Goal: Task Accomplishment & Management: Use online tool/utility

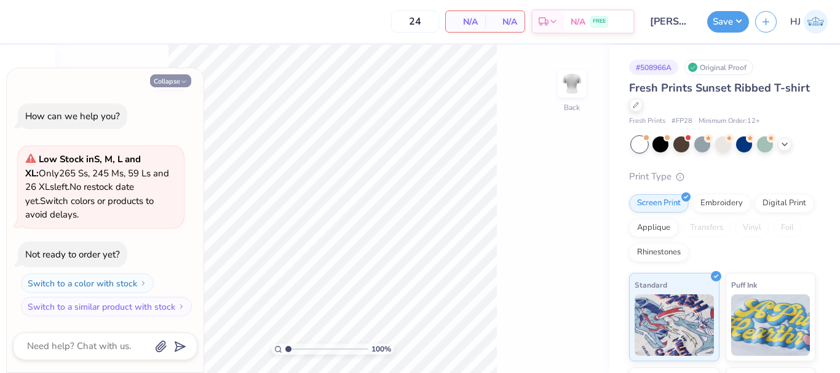
click at [182, 77] on button "Collapse" at bounding box center [170, 80] width 41 height 13
type textarea "x"
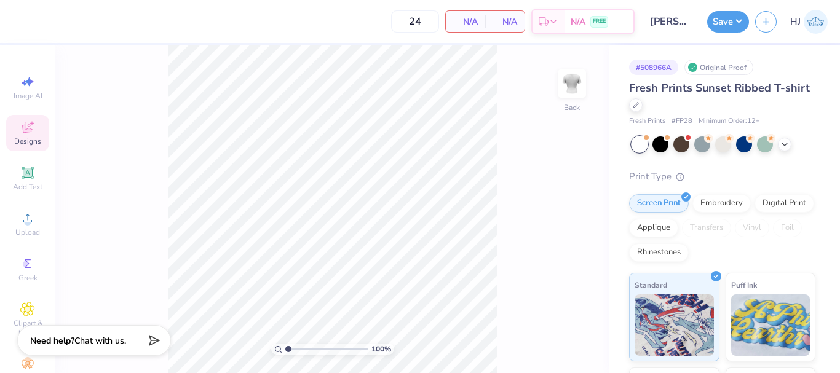
click at [29, 128] on icon at bounding box center [27, 127] width 15 height 15
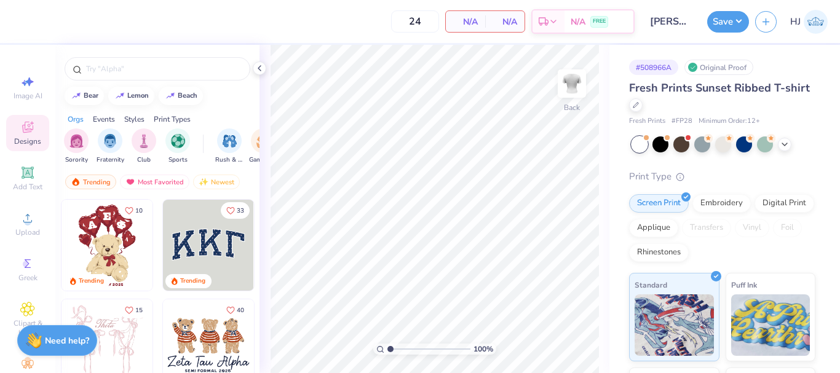
click at [98, 246] on img at bounding box center [106, 245] width 91 height 91
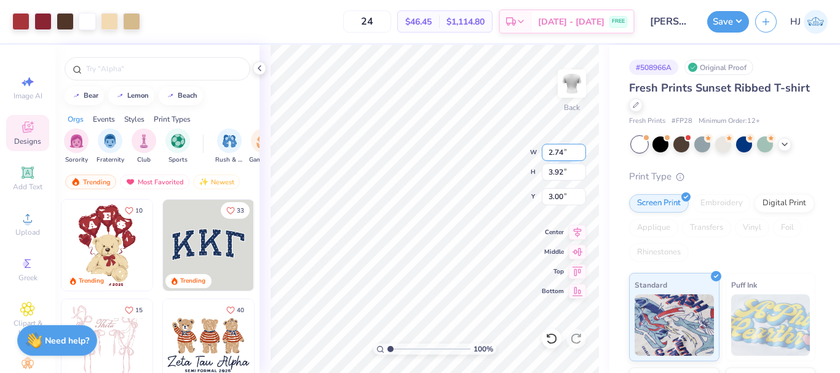
click at [556, 151] on input "2.74" at bounding box center [564, 152] width 44 height 17
click at [558, 172] on input "3.92" at bounding box center [564, 172] width 44 height 17
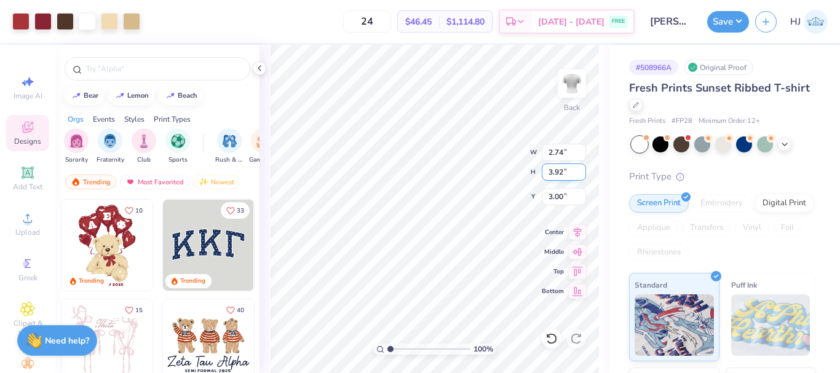
click at [558, 172] on input "3.92" at bounding box center [564, 172] width 44 height 17
type input "4"
type input "2.80"
type input "4.00"
click at [560, 199] on input "2.96" at bounding box center [564, 196] width 44 height 17
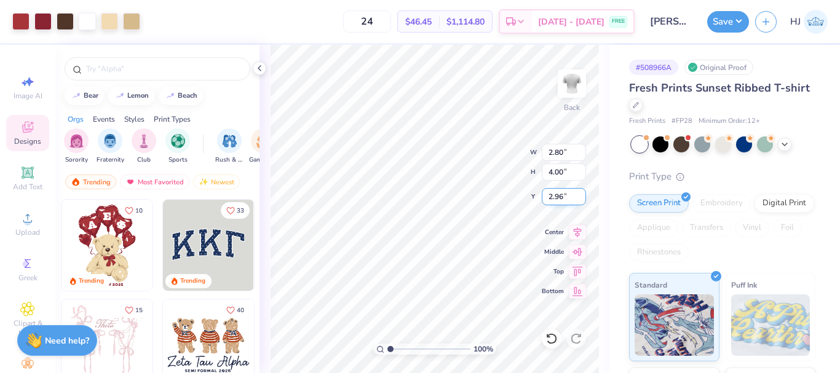
click at [560, 199] on input "2.96" at bounding box center [564, 196] width 44 height 17
type input "3"
type input "2.00"
click at [567, 194] on input "2.00" at bounding box center [564, 196] width 44 height 17
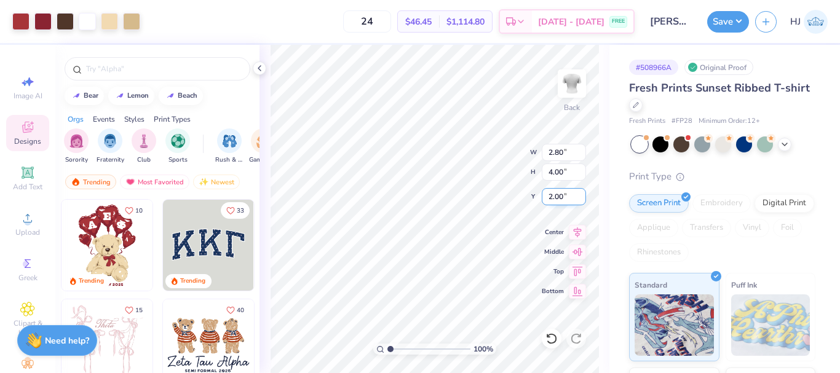
click at [567, 194] on input "2.00" at bounding box center [564, 196] width 44 height 17
type input "3.00"
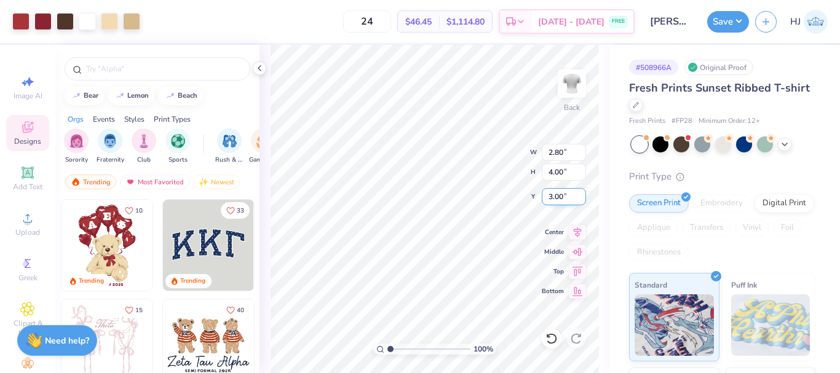
click at [488, 161] on div "100 % Back W 2.80 2.80 " H 4.00 4.00 " Y 3.00 3.00 " Center Middle Top Bottom" at bounding box center [434, 209] width 350 height 328
type input "4.95699908144428"
type input "0.43"
type input "0.42"
type input "3.80"
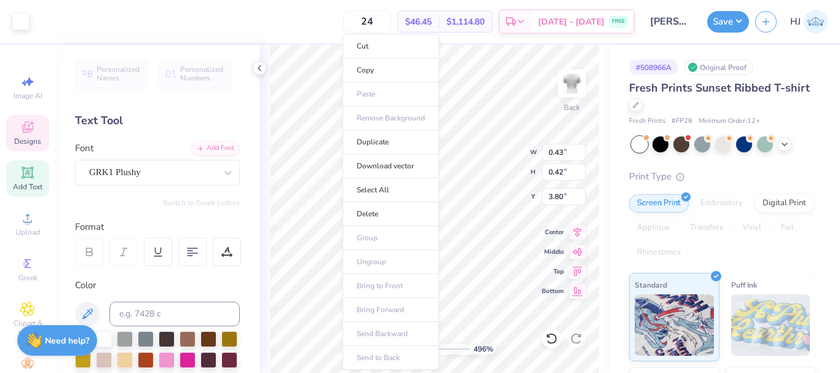
scroll to position [10, 1]
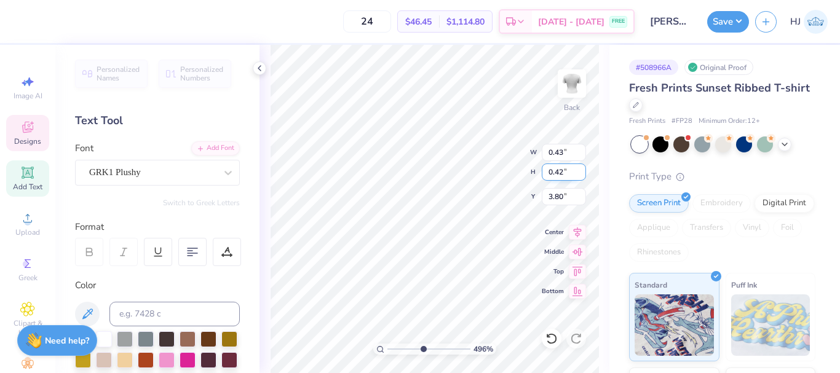
type input "4.95699908144428"
type input "1.13"
type input "1.35"
type input "3.00"
type input "4.95699908144428"
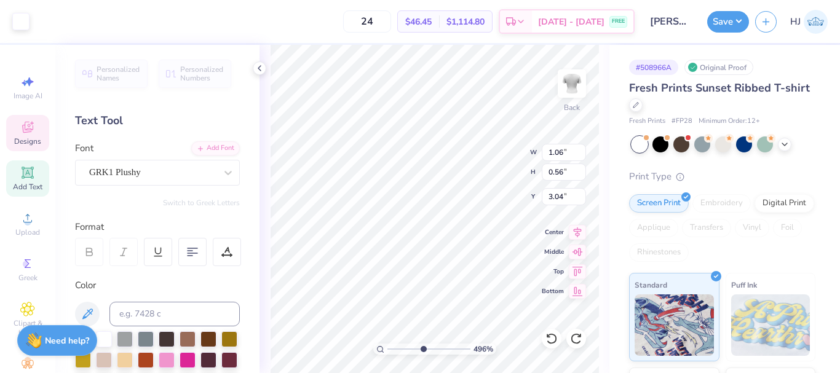
type input "1.14"
type input "2.85"
type input "3.00"
type input "4.95699908144428"
type input "3.39"
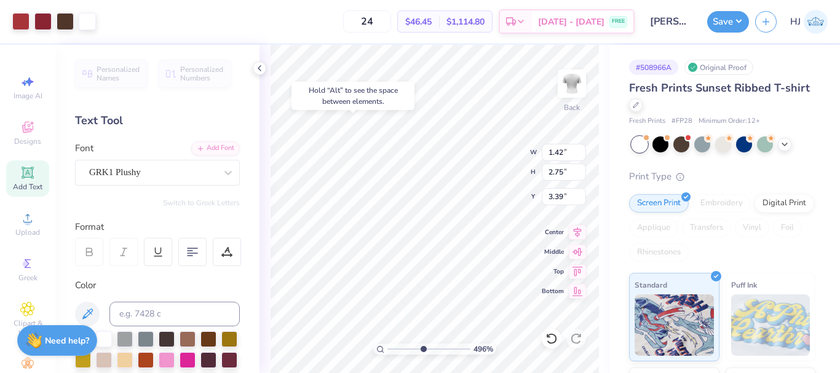
type input "4.95699908144428"
type input "3.43"
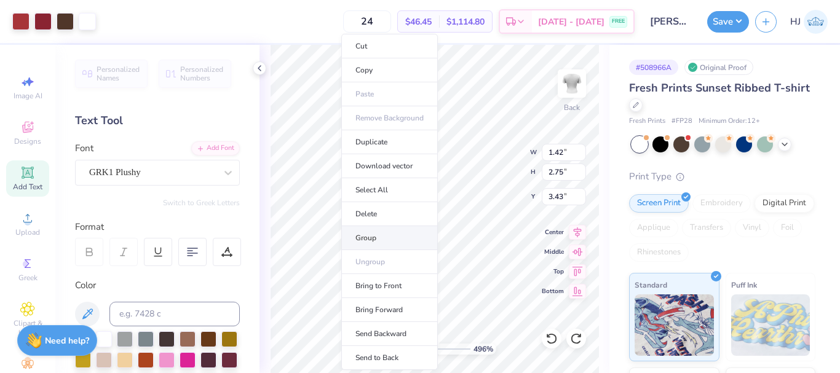
click at [379, 235] on li "Group" at bounding box center [389, 238] width 97 height 24
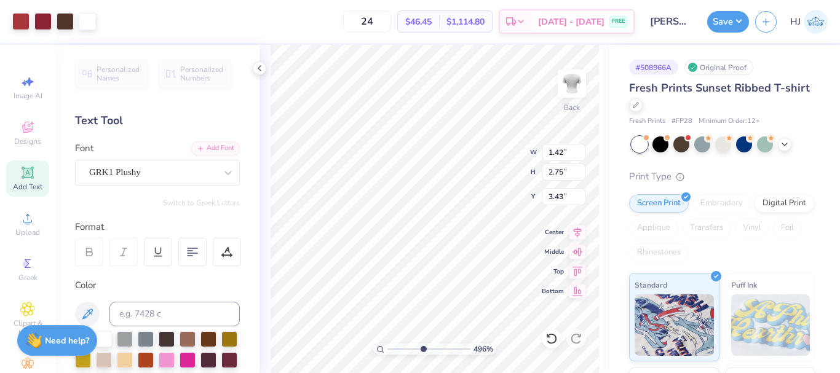
type input "4.95699908144428"
type input "1.29"
type input "2.53"
type input "3.42"
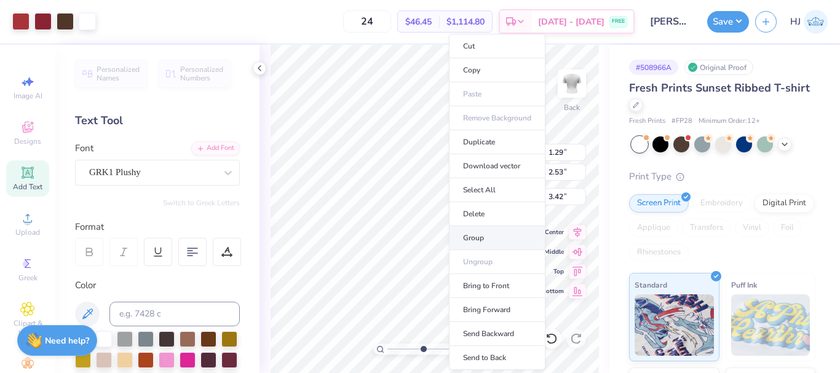
click at [470, 239] on li "Group" at bounding box center [497, 238] width 97 height 24
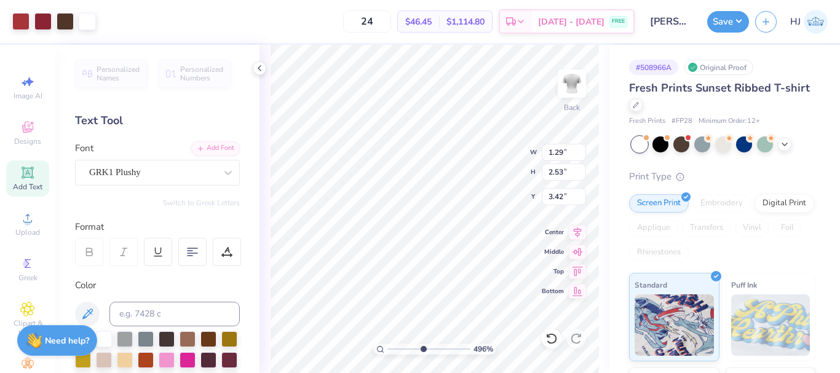
type input "4.95699908144428"
type input "1.42"
type input "2.75"
type input "3.43"
type input "4.95699908144428"
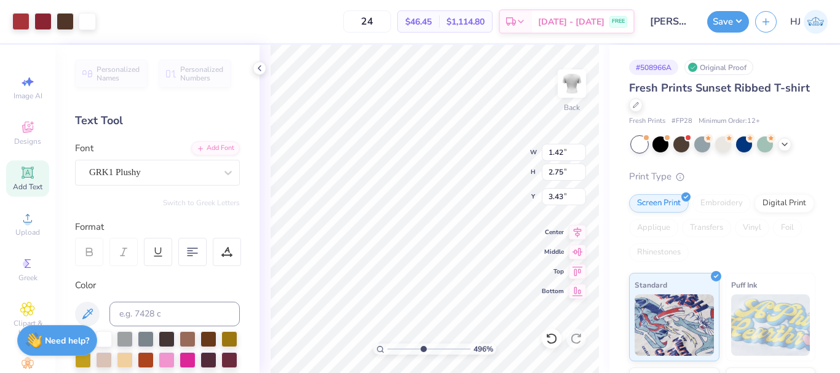
type input "1.29"
type input "2.53"
type input "3.42"
type input "4.95699908144428"
type input "1.57"
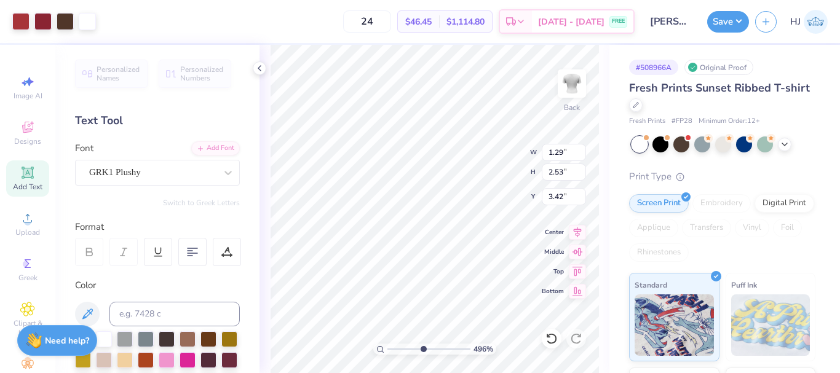
type input "3.09"
type input "2.86"
type input "4.95699908144428"
type input "2.95"
type input "4.95699908144428"
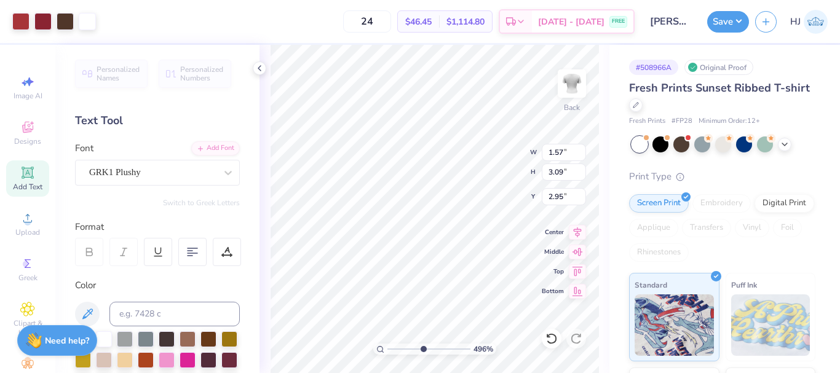
type input "1.42"
type input "2.75"
type input "3.43"
type input "4.95699908144428"
type input "1.57"
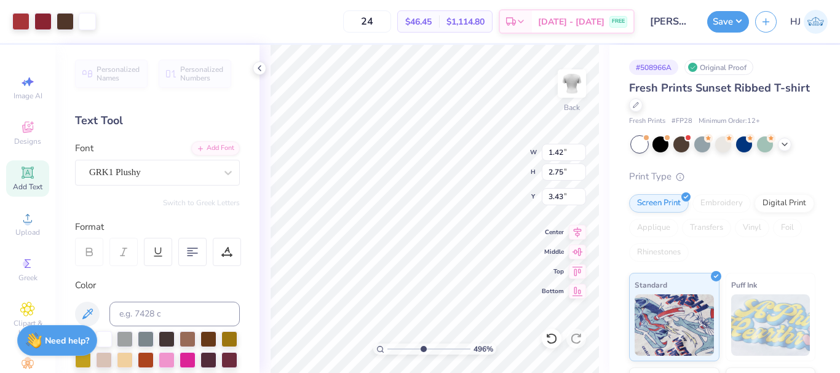
type input "3.09"
type input "2.95"
type input "4.95699908144428"
type input "1.42"
type input "2.75"
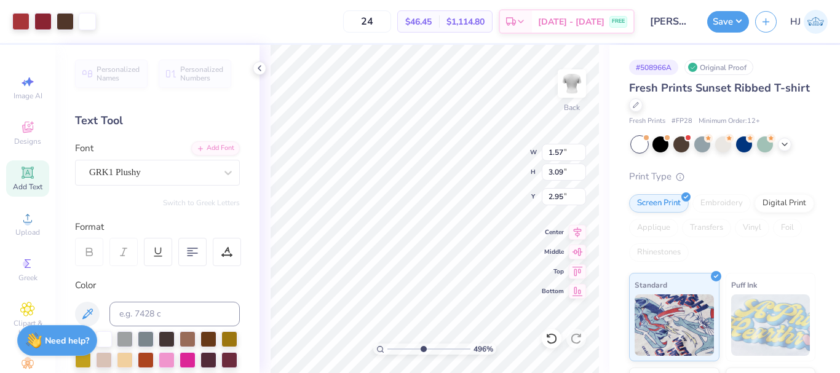
type input "3.43"
type input "4.95699908144428"
type input "0.43"
type input "0.42"
type input "3.80"
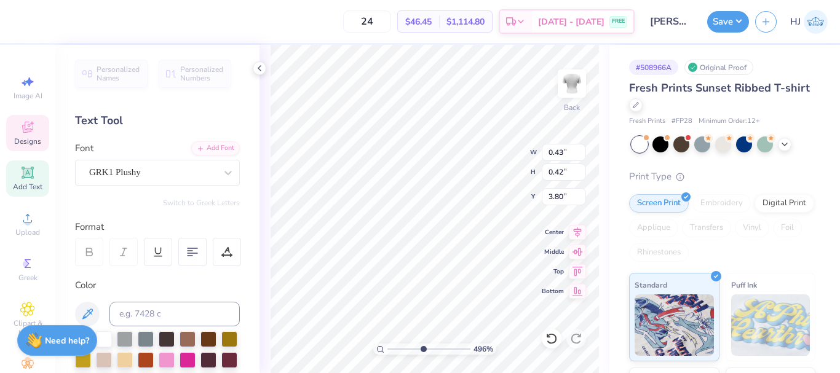
type input "4.95699908144428"
type input "1.01"
type input "0.70"
type input "3.46"
type input "4.95699908144428"
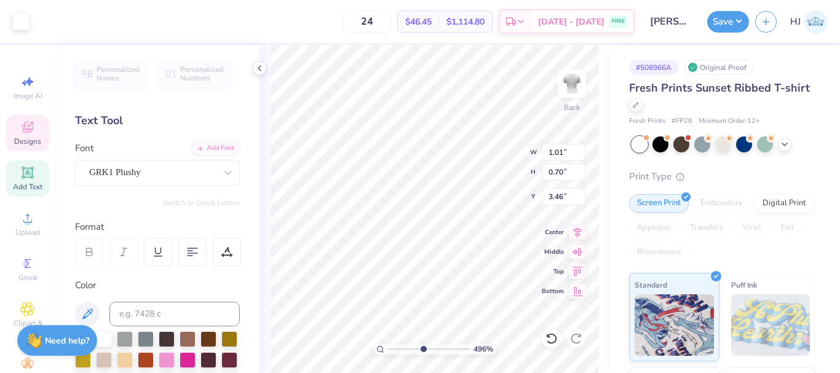
type input "1.42"
type input "2.75"
type input "3.43"
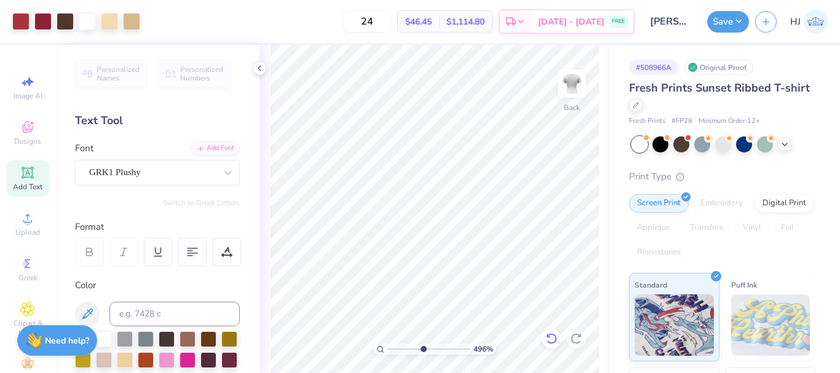
click at [554, 340] on icon at bounding box center [551, 339] width 12 height 12
click at [554, 341] on icon at bounding box center [551, 339] width 12 height 12
click at [575, 337] on icon at bounding box center [576, 339] width 12 height 12
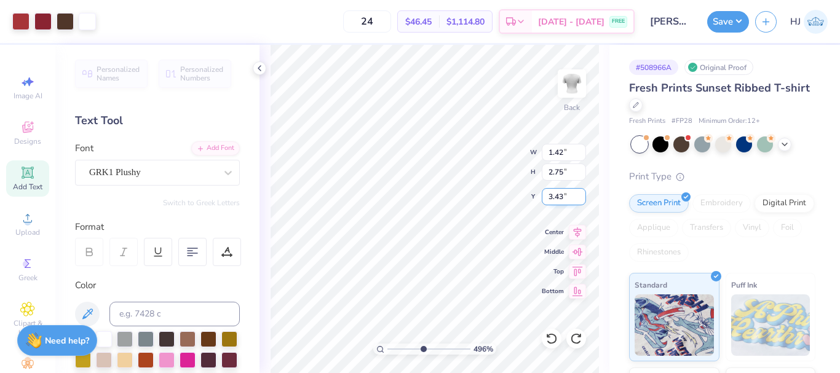
type input "4.95699908144428"
type input "3.12"
click at [566, 195] on input "3.12" at bounding box center [564, 196] width 44 height 17
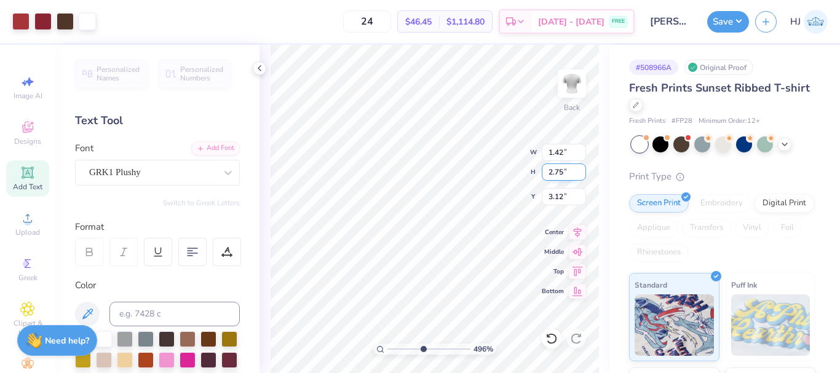
type input "4.95699908144428"
type input "1.57"
type input "3.09"
type input "2.95"
type input "4.95699908144428"
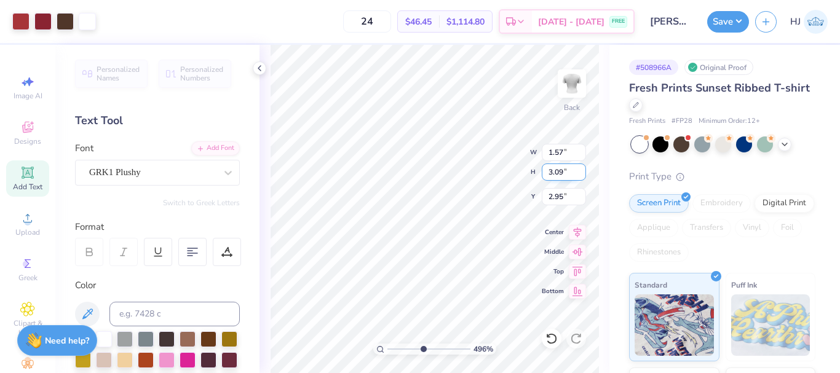
type input "1.42"
type input "2.75"
type input "3.12"
click at [558, 172] on input "2.75" at bounding box center [564, 172] width 44 height 17
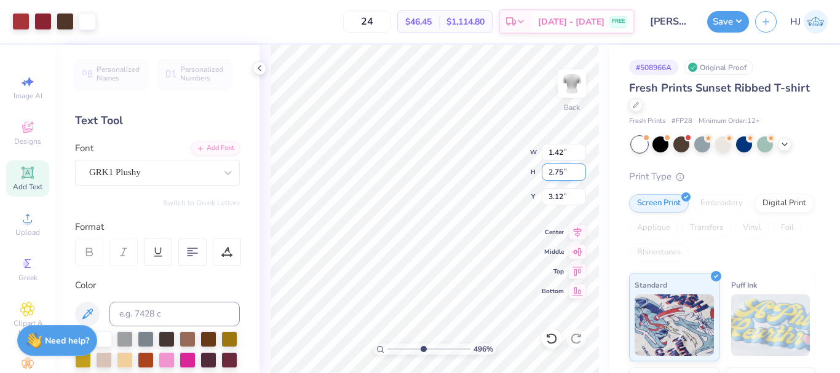
click at [558, 172] on input "2.75" at bounding box center [564, 172] width 44 height 17
type input "3"
type input "4.95699908144428"
type input "1.55"
type input "3.00"
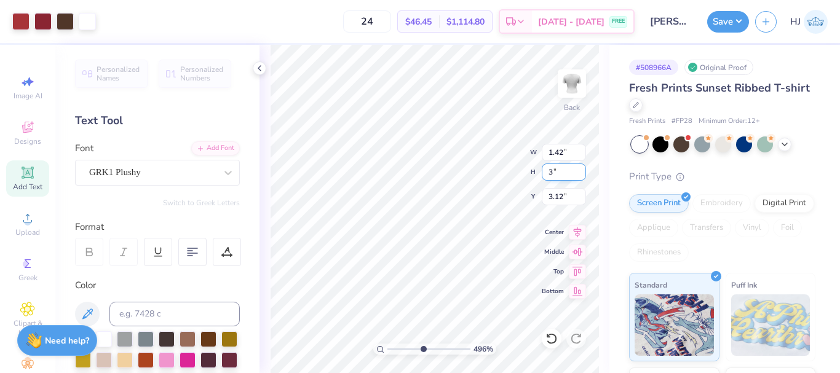
type input "3.00"
type input "4.95699908144428"
type input "3.14"
type input "4.95699908144428"
type input "1.57"
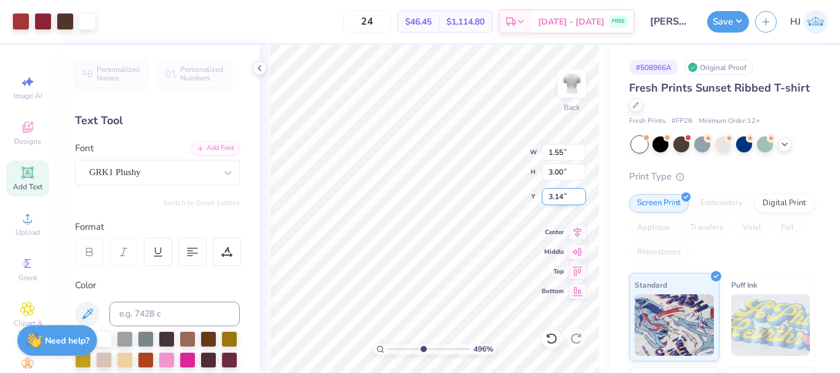
type input "3.09"
type input "2.95"
type input "4.95699908144428"
type input "3.05"
type input "4.95699908144428"
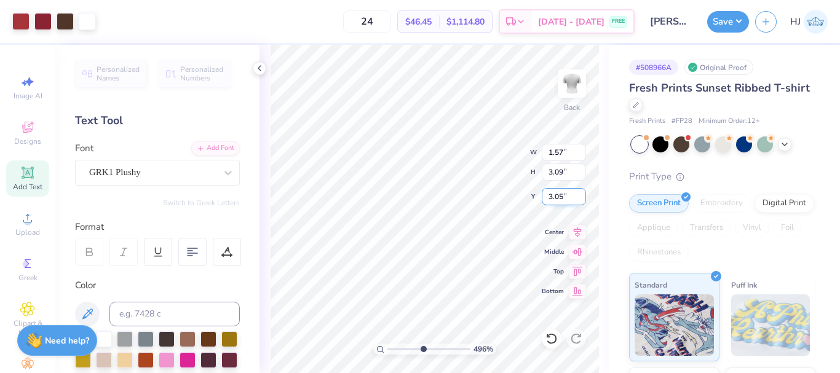
type input "1.72"
type input "3.04"
type input "4.95699908144428"
type input "3.10"
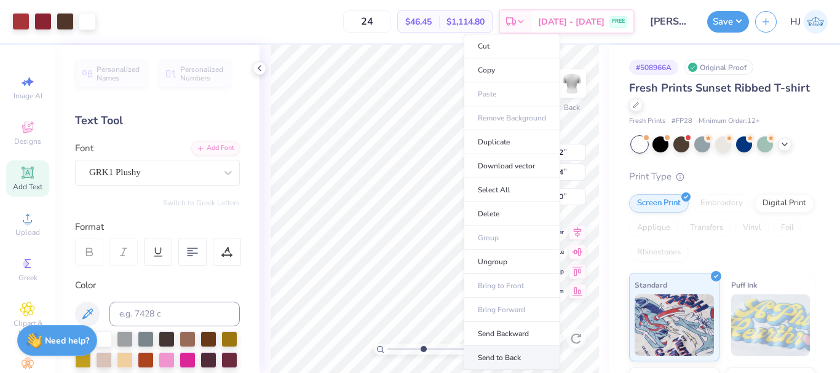
click at [517, 363] on li "Send to Back" at bounding box center [511, 358] width 97 height 24
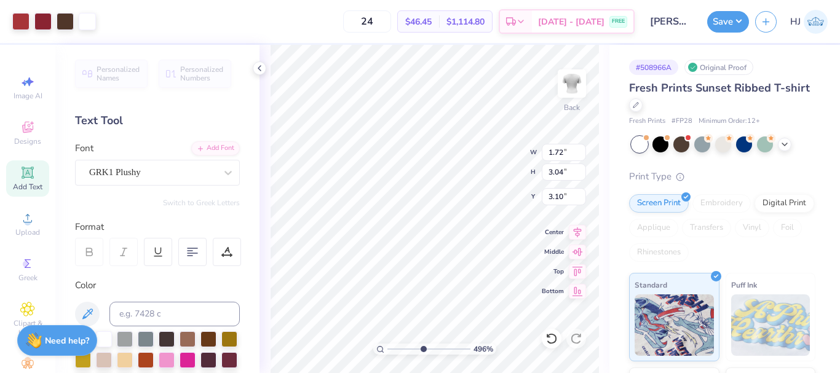
type input "4.95699908144428"
type input "1.55"
type input "3.00"
type input "3.14"
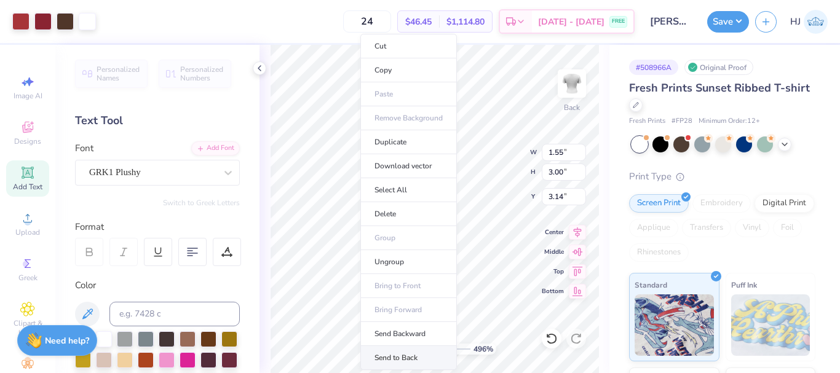
click at [416, 357] on li "Send to Back" at bounding box center [408, 358] width 97 height 24
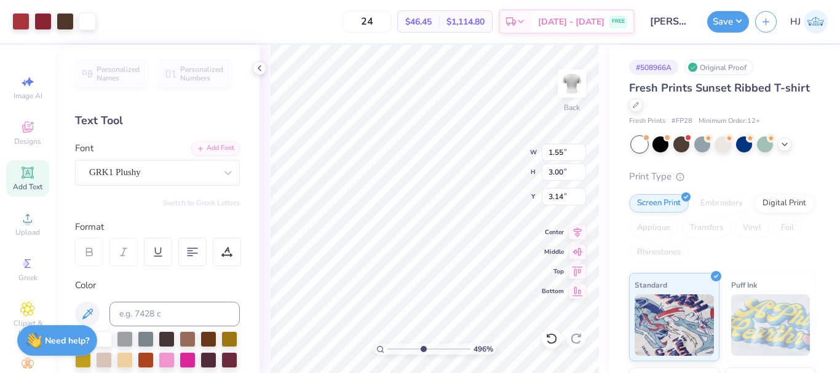
type input "4.95699908144428"
type input "1.25"
type input "1.52"
type input "4.42"
type input "4.95699908144428"
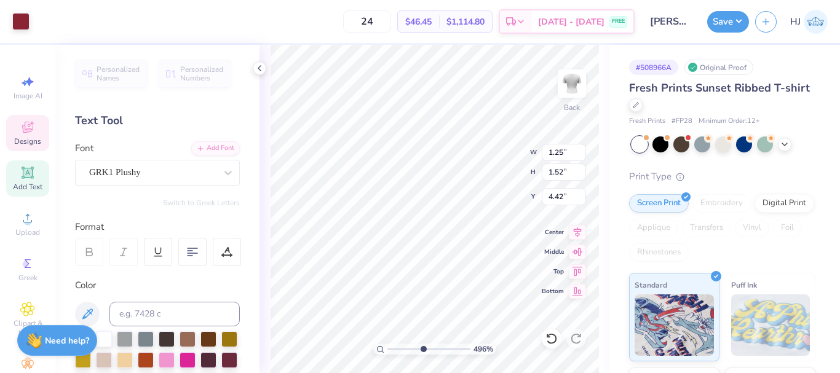
type input "4.36"
click at [557, 342] on div at bounding box center [552, 339] width 20 height 20
type input "4.95699908144428"
type input "4.42"
type input "4.95699908144428"
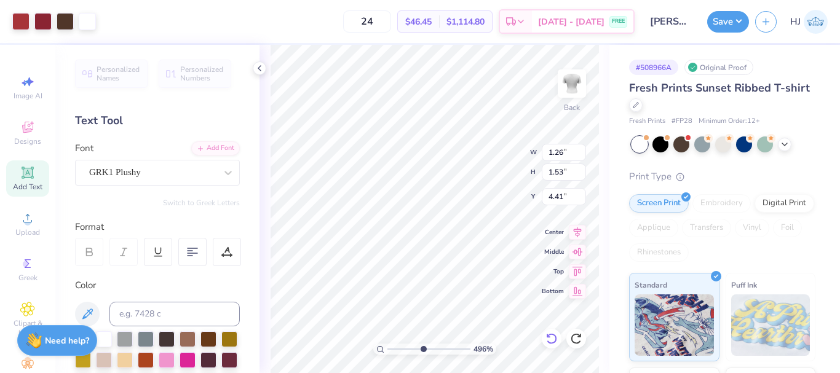
type input "4.30"
type input "4.95699908144428"
type input "1.40"
type input "1.44"
type input "4.32"
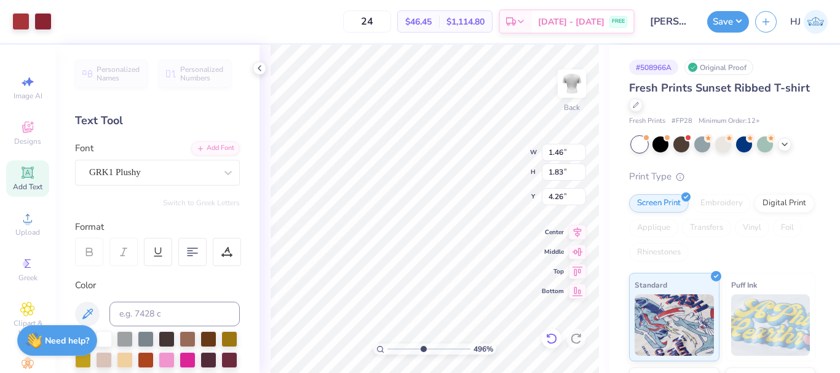
type input "4.95699908144428"
type input "4.15"
click at [548, 340] on icon at bounding box center [551, 339] width 12 height 12
type input "4.95699908144428"
type input "4.26"
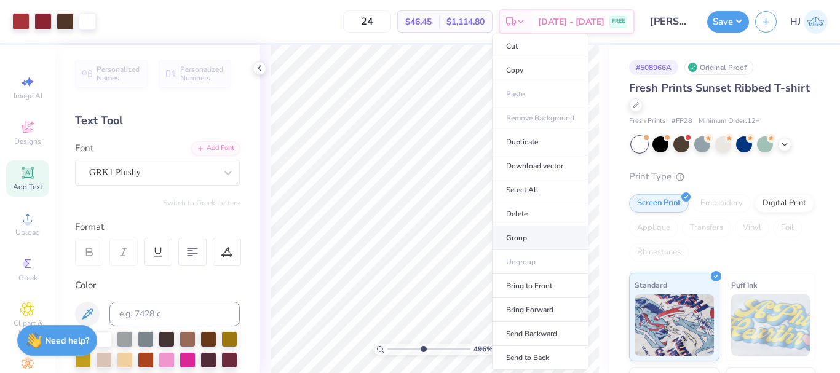
click at [522, 229] on li "Group" at bounding box center [540, 238] width 97 height 24
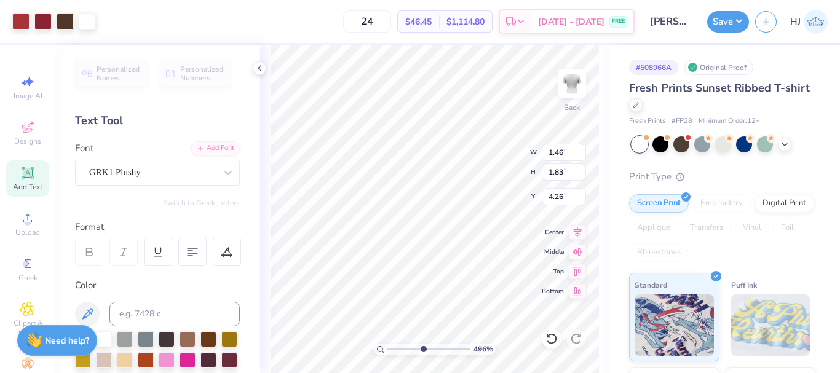
type input "4.95699908144428"
type input "1.39"
type input "1.44"
type input "4.33"
type input "4.95699908144428"
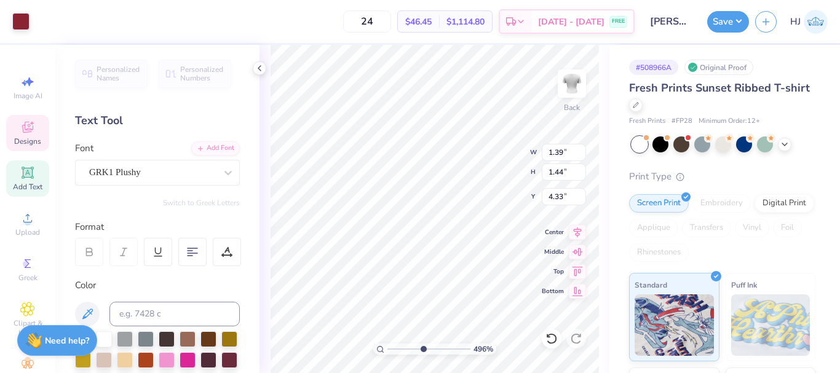
type input "1.46"
type input "1.83"
type input "4.26"
type input "4.95699908144428"
type input "4.22"
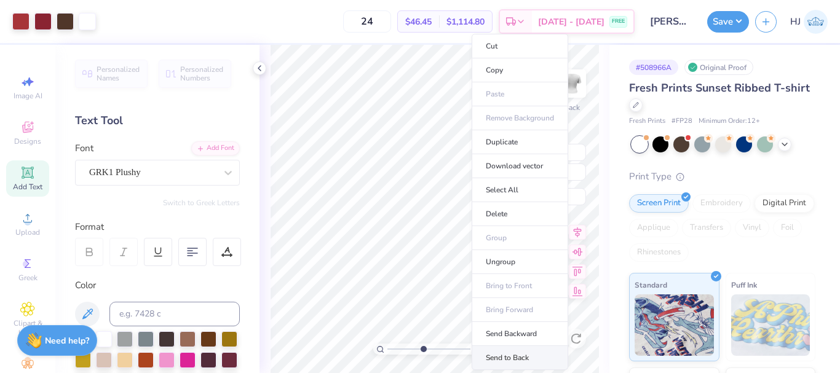
click at [517, 357] on li "Send to Back" at bounding box center [519, 358] width 97 height 24
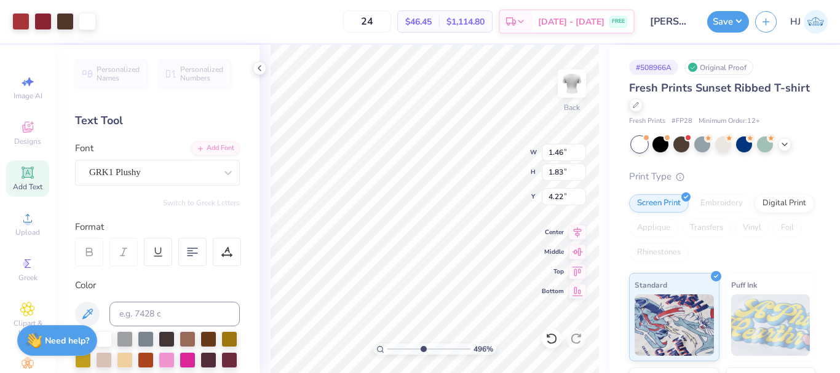
type input "4.95699908144428"
type input "1.60"
type input "1.71"
type input "4.26"
type input "4.95699908144428"
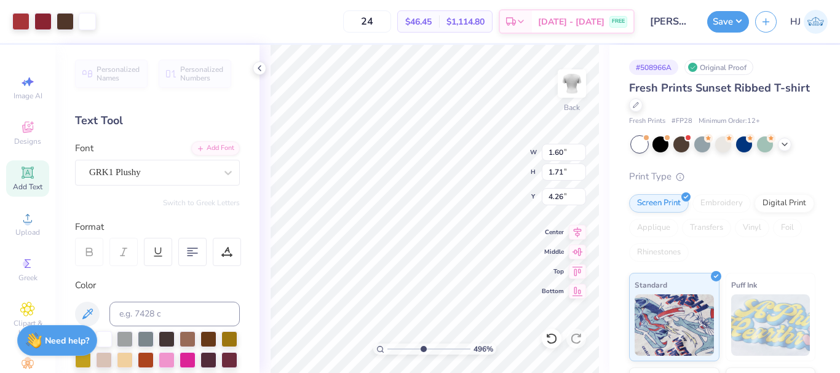
type input "1.72"
type input "3.04"
type input "3.10"
type input "4.95699908144428"
type input "3.12"
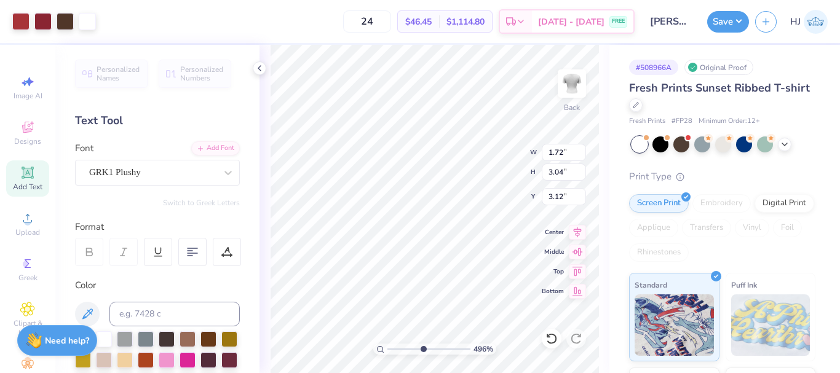
type input "4.95699908144428"
type input "3.00"
type input "4.95699908144428"
type input "1.60"
type input "1.71"
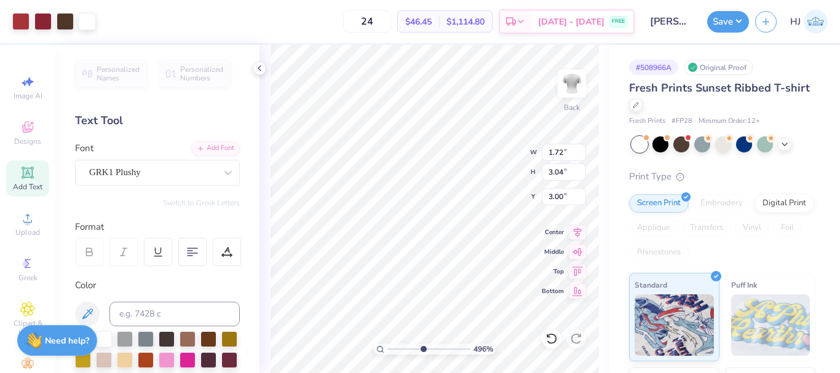
type input "4.26"
type input "4.95699908144428"
type input "4.21"
type input "4.95699908144428"
type input "1.55"
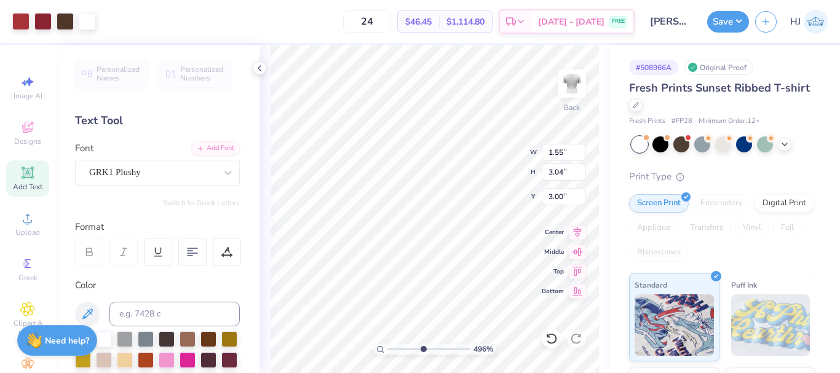
type input "3.00"
type input "3.14"
type input "4.95699908144428"
type input "0.47"
type input "0.46"
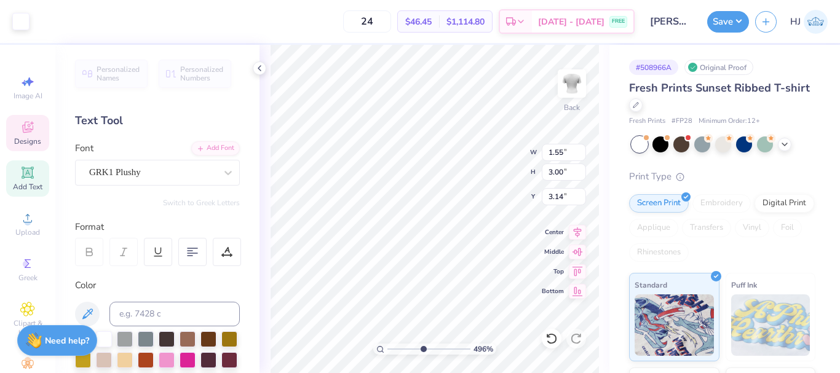
type input "3.55"
type input "4.95699908144428"
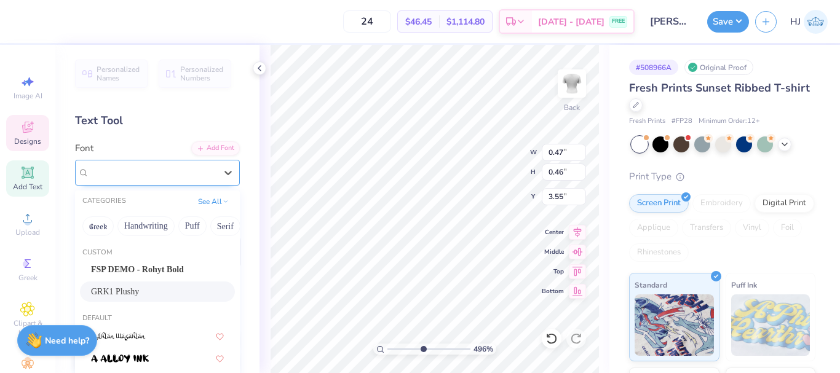
click at [187, 171] on div "GRK1 Plushy" at bounding box center [152, 172] width 129 height 19
click at [139, 293] on span "GRK1 Plushy" at bounding box center [115, 291] width 48 height 13
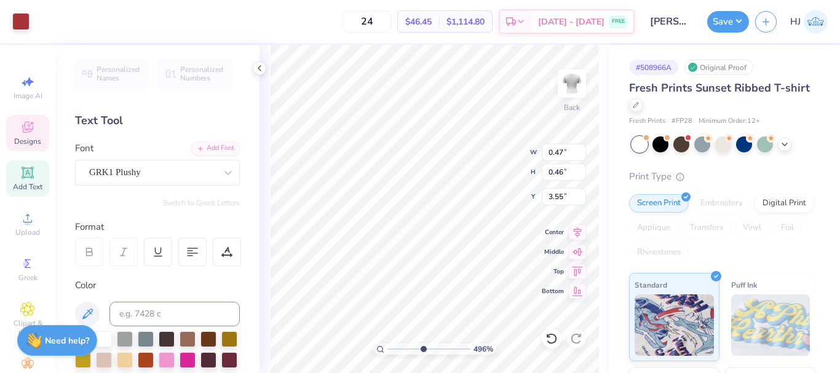
type input "4.95699908144428"
type input "1.21"
type input "1.45"
type input "3.14"
click at [556, 344] on icon at bounding box center [551, 339] width 12 height 12
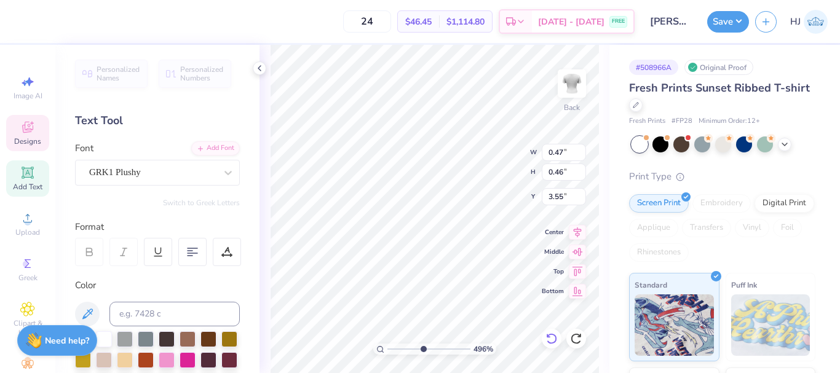
type input "4.95699908144428"
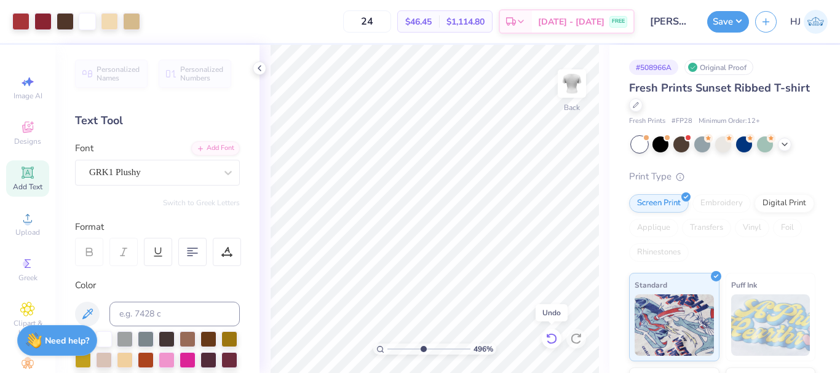
click at [551, 337] on icon at bounding box center [551, 339] width 12 height 12
click at [222, 172] on icon at bounding box center [228, 173] width 12 height 12
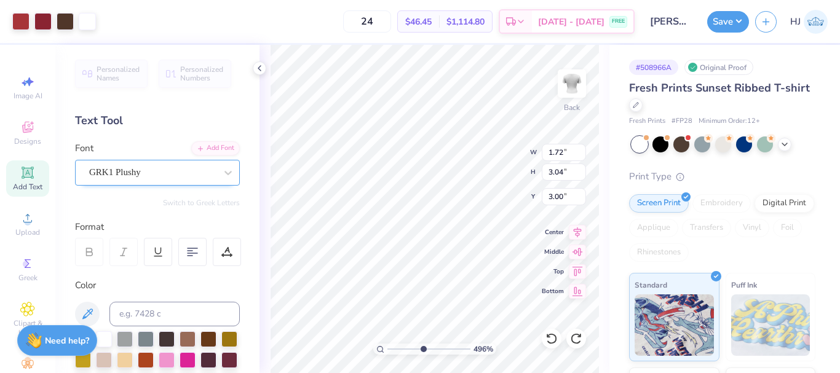
click at [172, 173] on div "GRK1 Plushy" at bounding box center [152, 172] width 129 height 19
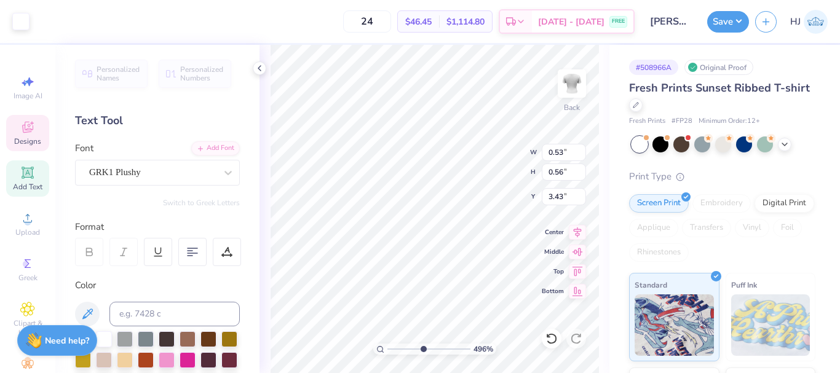
type input "4.95699908144428"
type input "0.53"
type input "0.56"
type input "3.43"
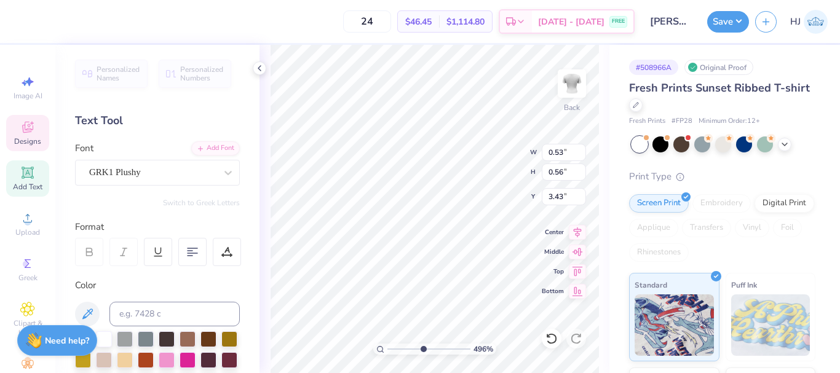
paste textarea
type input "4.95699908144428"
click at [173, 172] on div "GRK1 Plushy" at bounding box center [152, 172] width 129 height 19
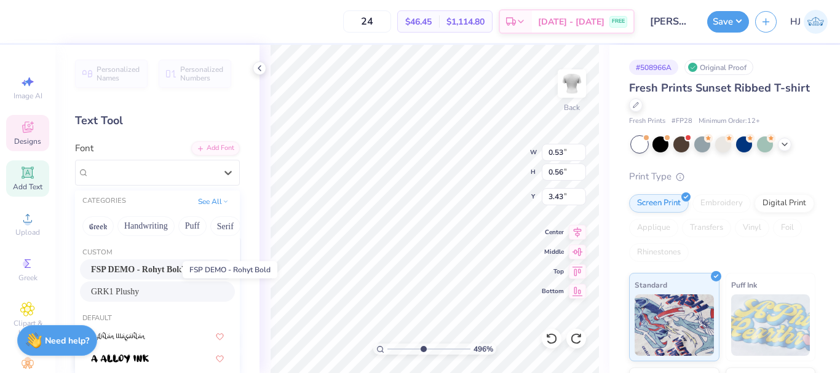
click at [167, 270] on span "FSP DEMO - Rohyt Bold" at bounding box center [137, 269] width 93 height 13
type input "4.95699908144428"
type input "0.39"
type input "0.38"
type input "3.49"
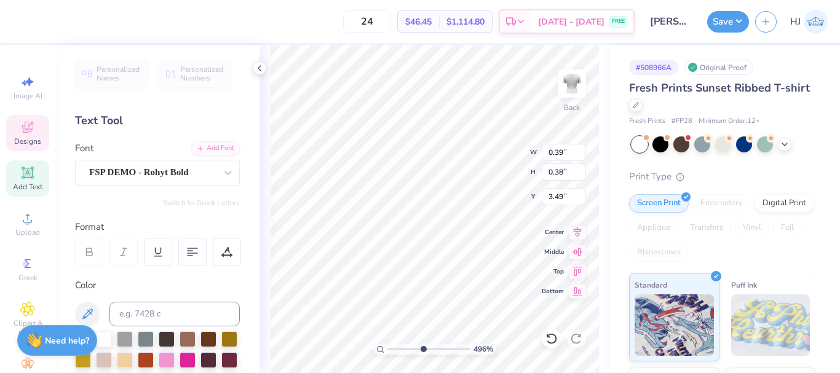
paste textarea
type input "4.95699908144428"
type textarea "S"
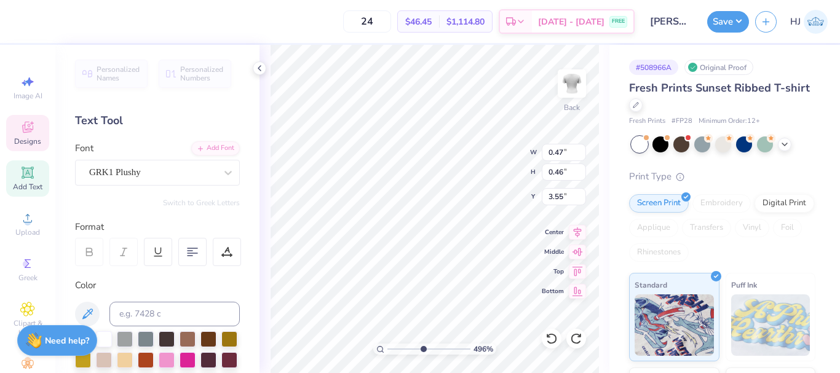
type input "4.95699908144428"
type input "0.53"
type input "0.56"
type input "3.43"
type input "4.95699908144428"
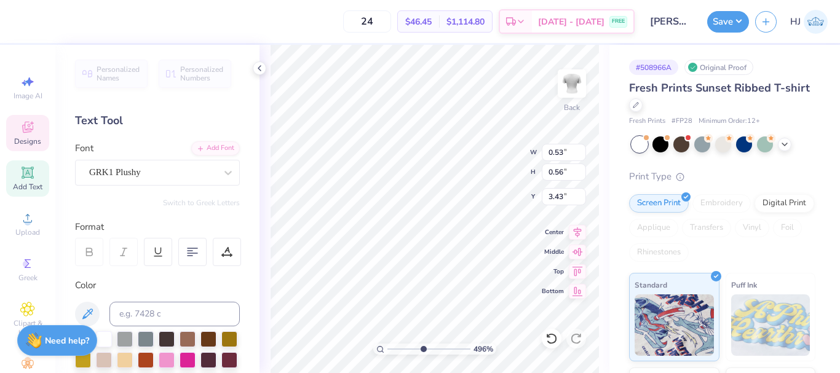
type textarea "P"
type input "4.95699908144428"
type textarea "k"
type input "4.95699908144428"
type input "0.64"
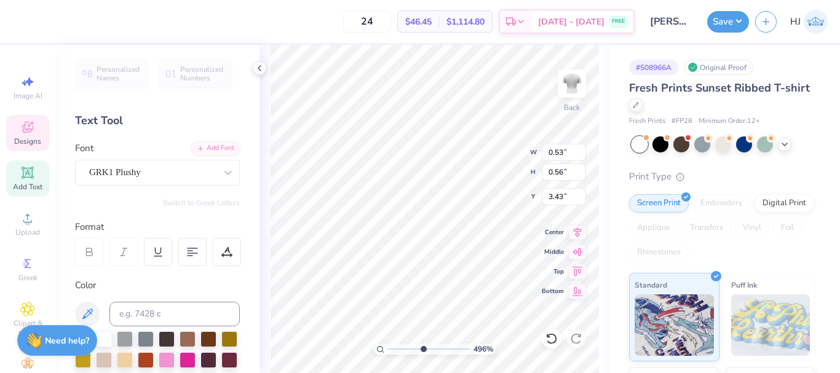
type input "0.62"
type input "3.40"
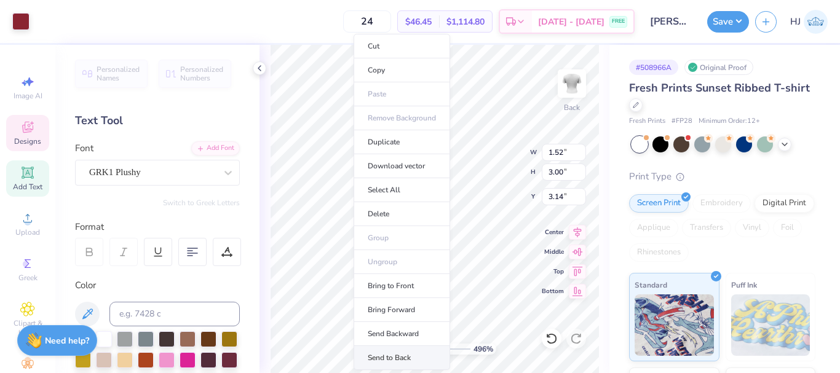
click at [396, 354] on li "Send to Back" at bounding box center [401, 358] width 97 height 24
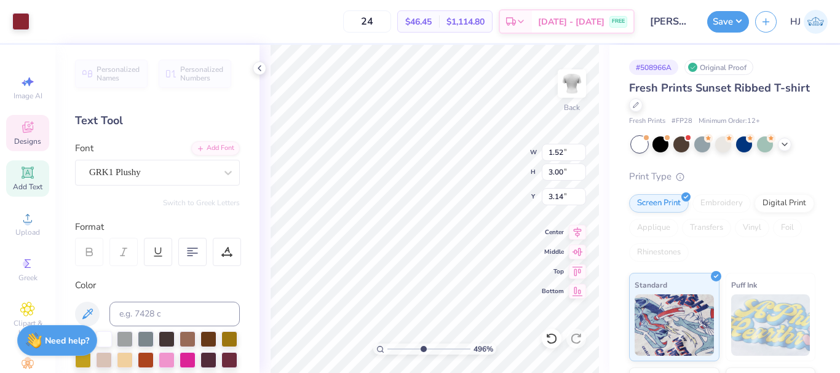
type input "4.95699908144428"
type input "1.72"
type input "3.04"
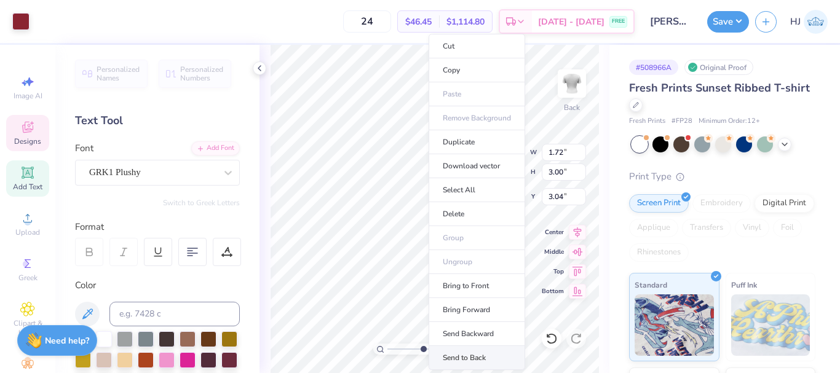
click at [462, 361] on li "Send to Back" at bounding box center [476, 358] width 97 height 24
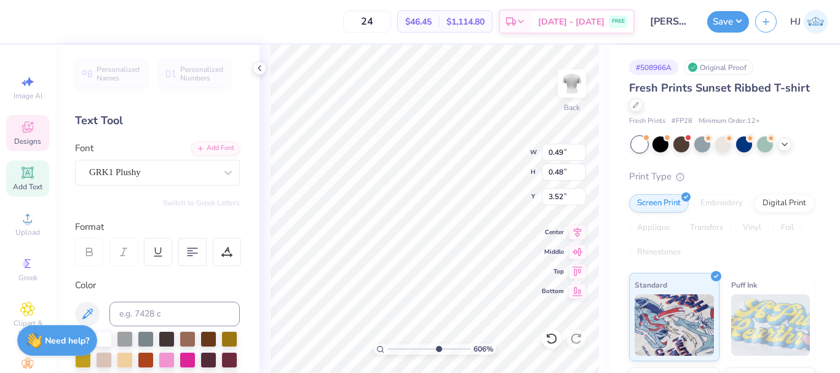
type input "8.1747546207744"
type input "3.47"
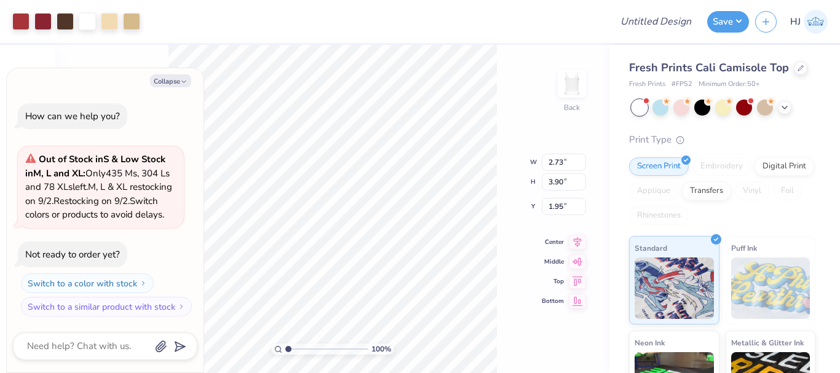
type textarea "x"
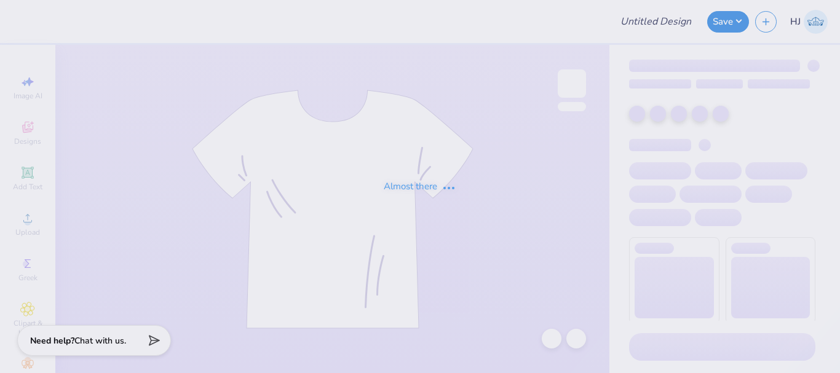
type input "[PERSON_NAME] : [GEOGRAPHIC_DATA]"
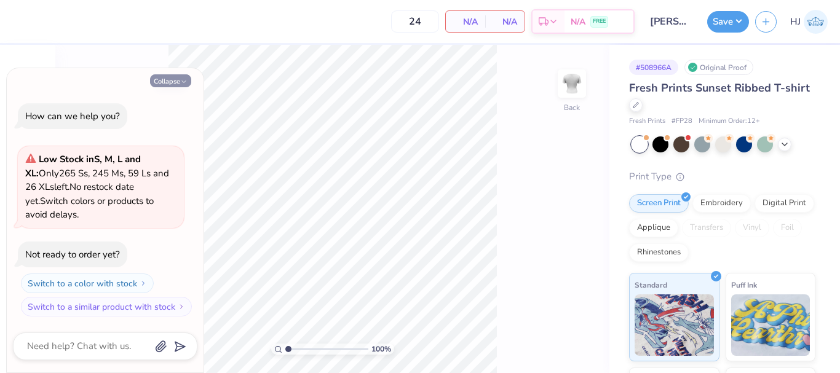
drag, startPoint x: 173, startPoint y: 81, endPoint x: 200, endPoint y: 82, distance: 26.4
click at [173, 81] on button "Collapse" at bounding box center [170, 80] width 41 height 13
type textarea "x"
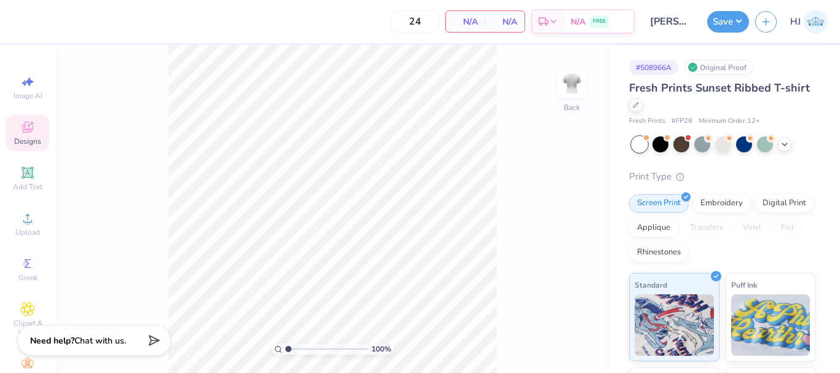
click at [23, 136] on span "Designs" at bounding box center [27, 141] width 27 height 10
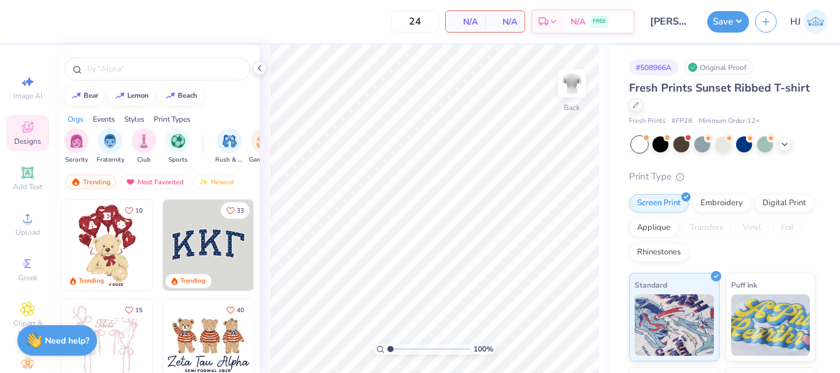
click at [97, 248] on img at bounding box center [106, 245] width 91 height 91
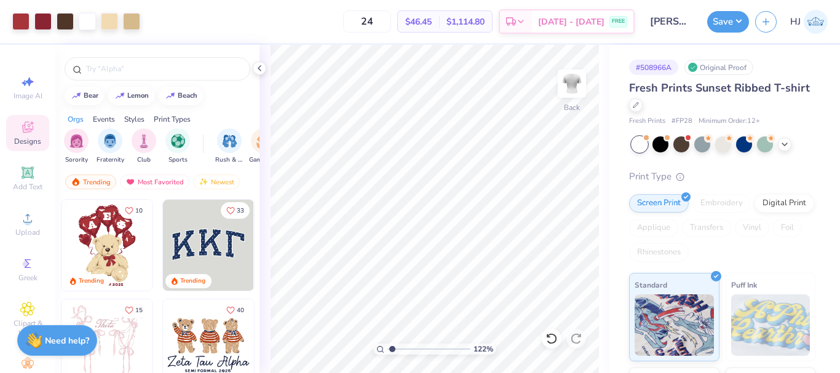
type input "1.22152498603932"
click at [565, 176] on input "3.92" at bounding box center [564, 172] width 44 height 17
type input "4"
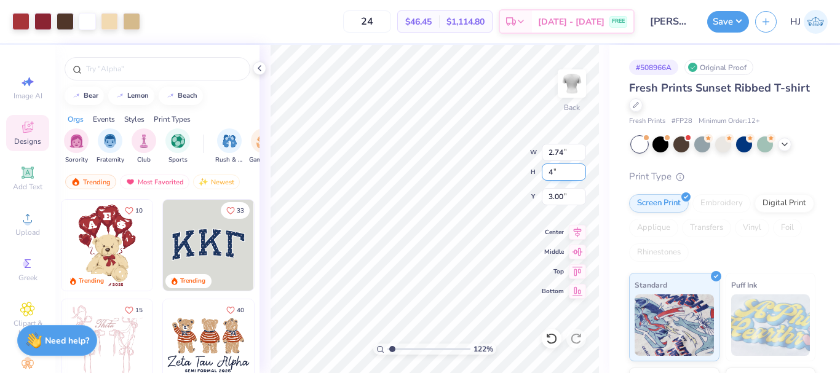
type input "1.22152498603932"
type input "2.80"
type input "4.00"
click at [555, 198] on input "2.96" at bounding box center [564, 196] width 44 height 17
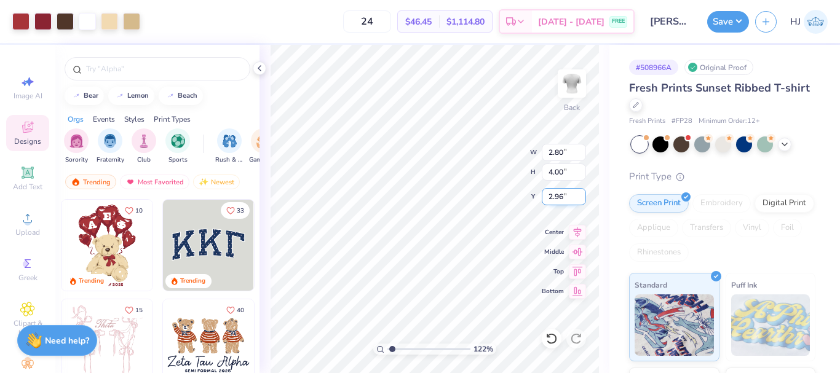
click at [555, 198] on input "2.96" at bounding box center [564, 196] width 44 height 17
type input "3"
type input "1.22152498603932"
type input "3.00"
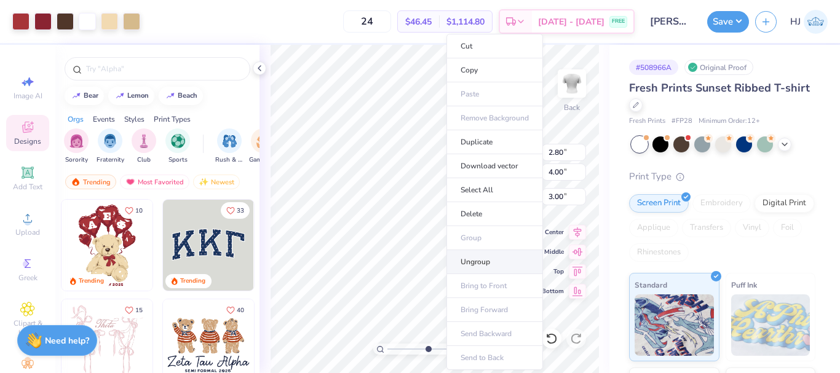
click at [479, 258] on li "Ungroup" at bounding box center [494, 262] width 97 height 24
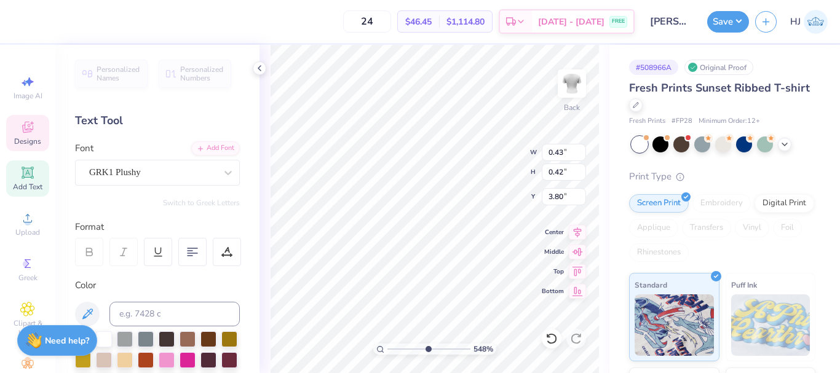
scroll to position [10, 1]
type input "5.47860533190648"
type textarea "S"
type input "5.47860533190648"
type input "0.44"
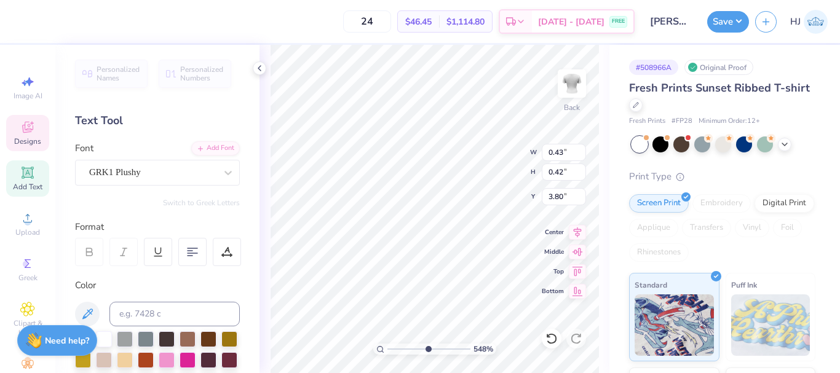
type input "0.45"
type input "3.77"
type input "5.47860533190648"
type textarea "k"
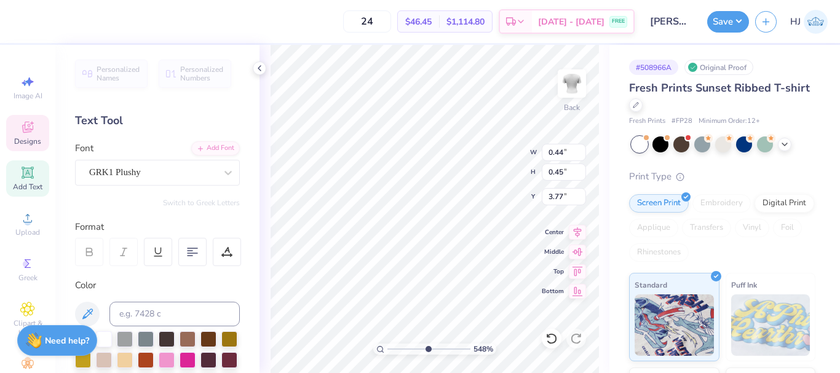
type input "5.47860533190648"
type input "0.52"
type input "0.49"
type input "3.75"
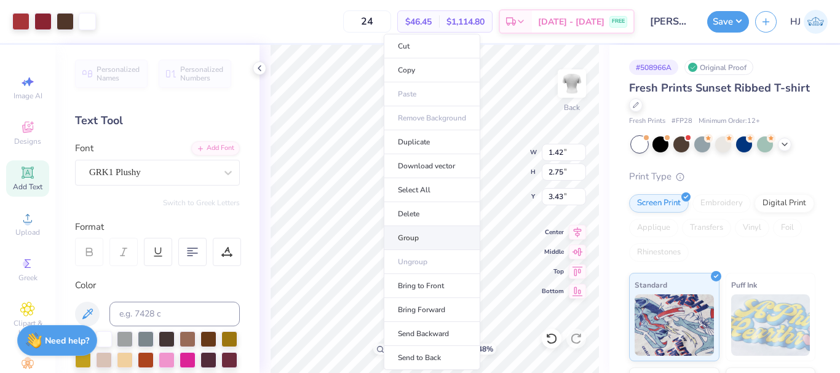
click at [427, 241] on li "Group" at bounding box center [432, 238] width 97 height 24
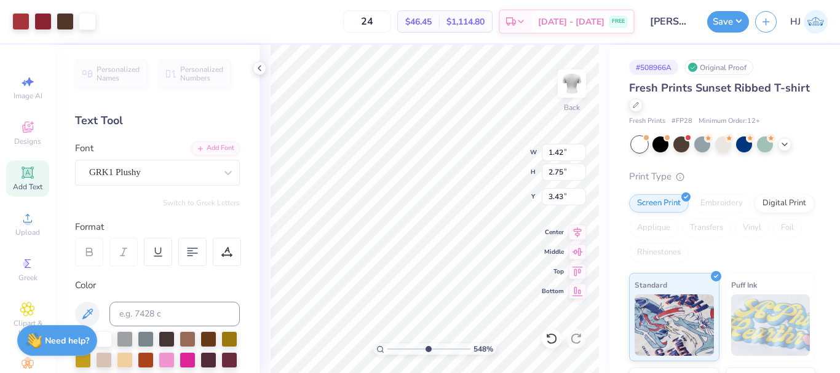
type input "5.47860533190648"
type input "1.45"
type input "2.66"
type input "3.42"
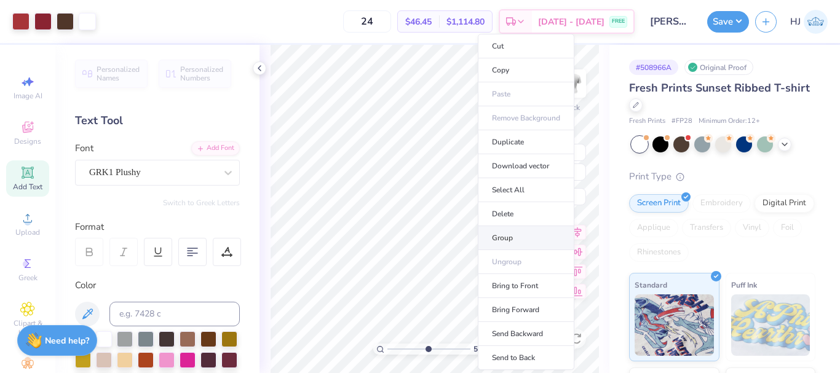
click at [513, 233] on li "Group" at bounding box center [526, 238] width 97 height 24
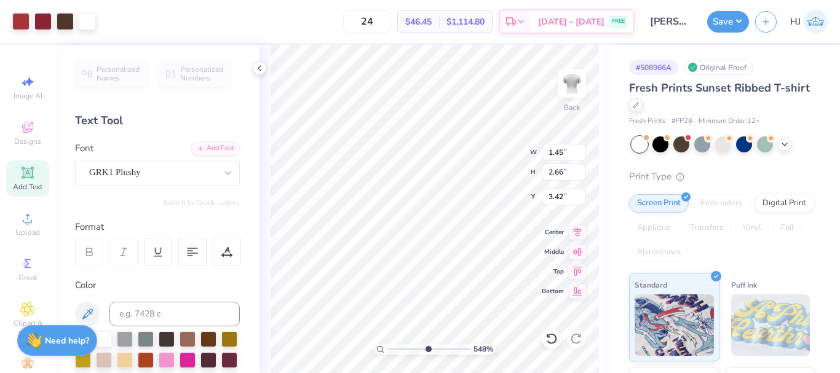
type input "5.47860533190648"
type input "1.42"
type input "2.75"
type input "3.43"
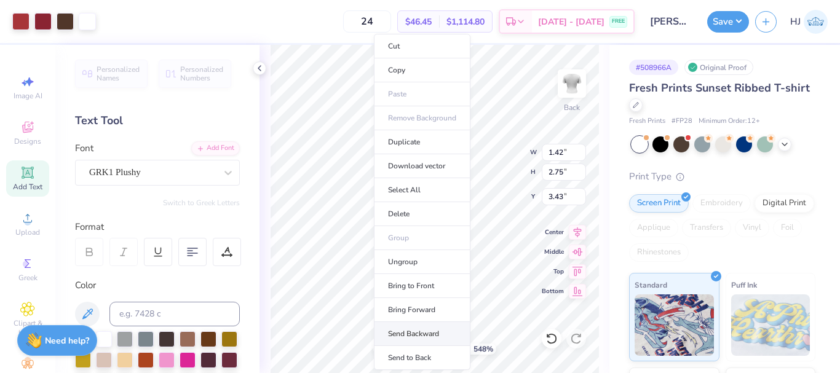
click at [417, 335] on li "Send Backward" at bounding box center [422, 334] width 97 height 24
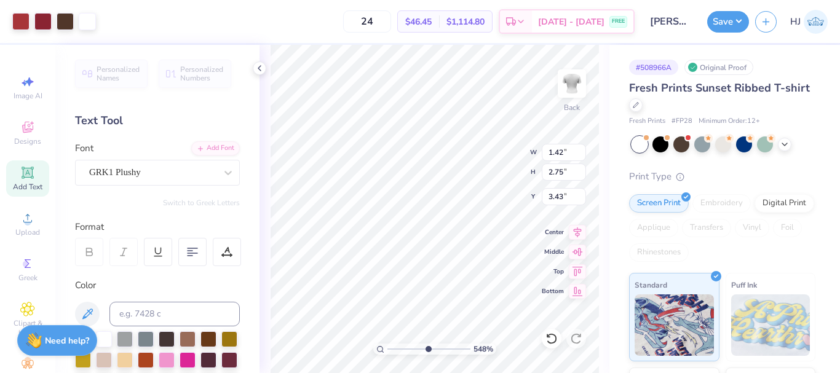
type input "5.47860533190648"
type input "1.45"
type input "2.66"
type input "3.42"
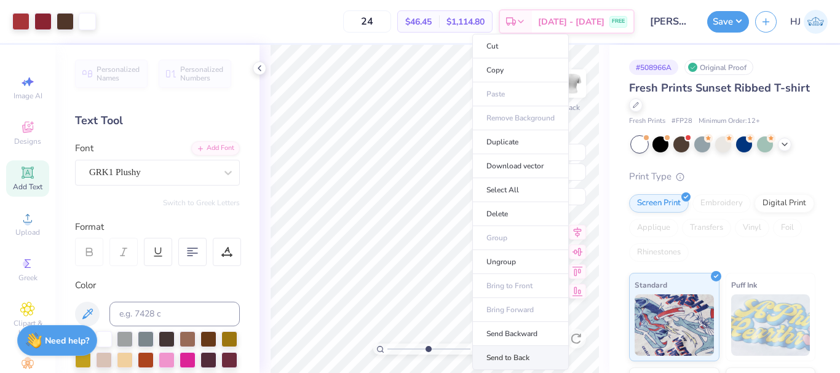
click at [507, 355] on li "Send to Back" at bounding box center [520, 358] width 97 height 24
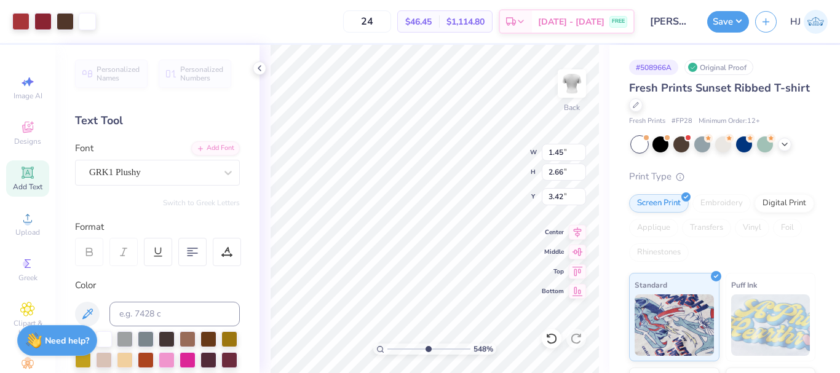
type input "5.47860533190648"
type input "1.42"
type input "2.75"
type input "3.43"
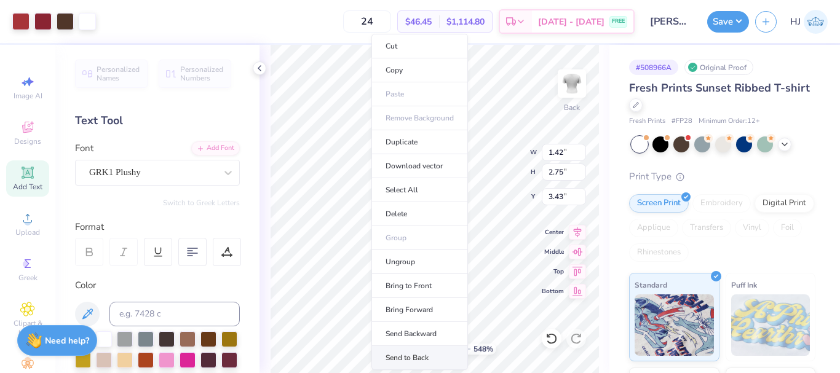
click at [424, 360] on li "Send to Back" at bounding box center [419, 358] width 97 height 24
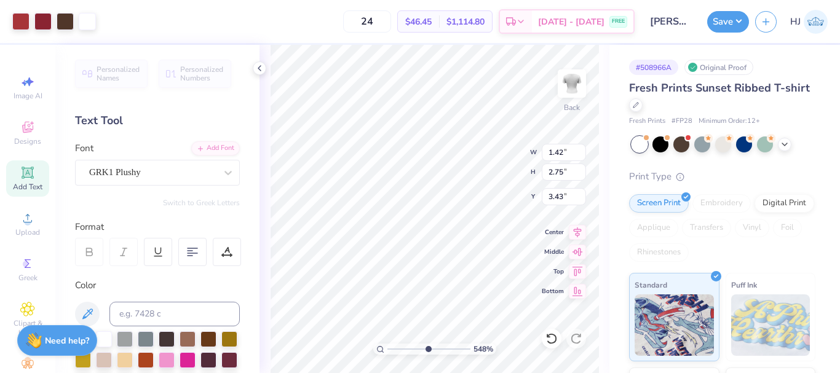
type input "5.47860533190648"
type input "2.79"
type input "2.76"
type input "3.42"
type input "5.47860533190648"
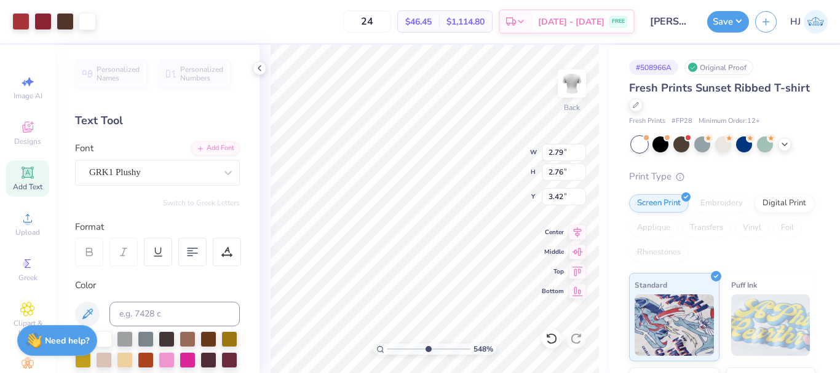
type input "3.12"
type input "3.07"
type input "3.10"
click at [551, 339] on icon at bounding box center [551, 339] width 12 height 12
type input "5.47860533190648"
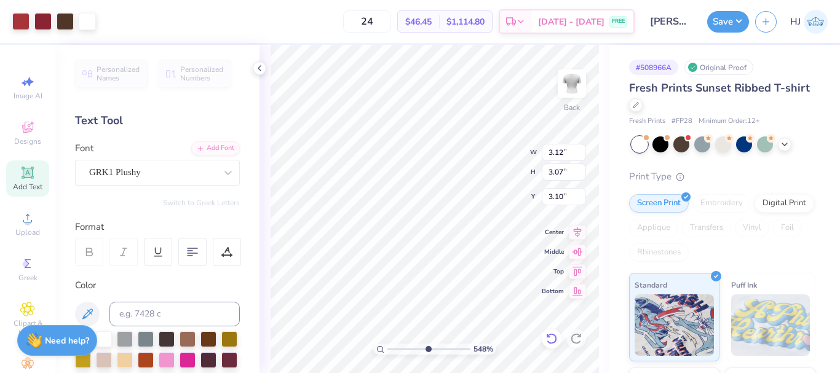
type input "2.79"
type input "2.76"
type input "3.42"
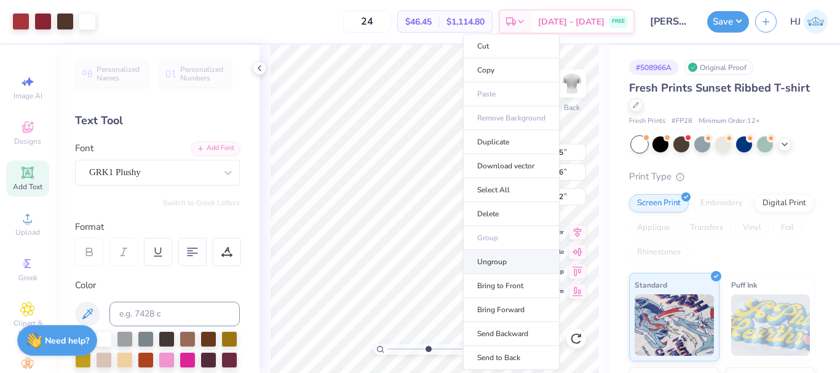
click at [516, 262] on li "Ungroup" at bounding box center [511, 262] width 97 height 24
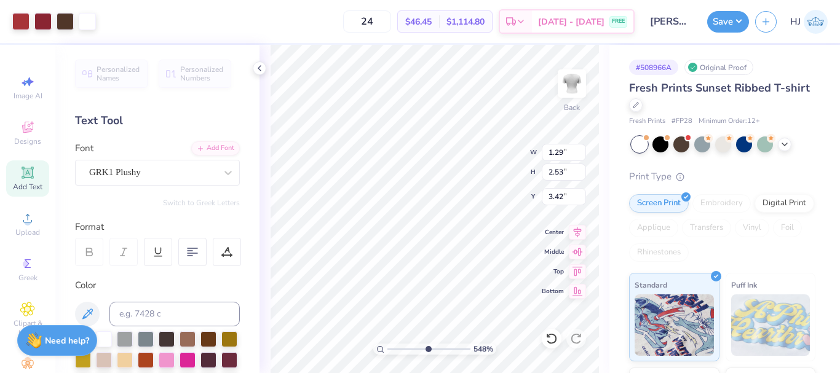
type input "5.47860533190648"
type input "2.93"
click at [551, 338] on icon at bounding box center [551, 339] width 12 height 12
type input "5.47860533190648"
type input "3.09"
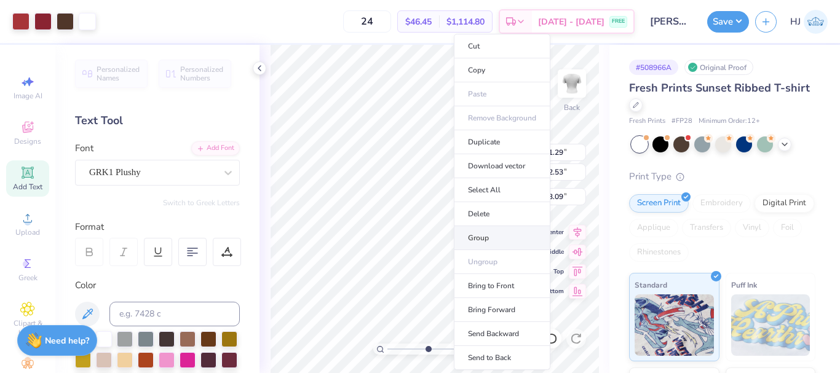
click at [492, 239] on li "Group" at bounding box center [502, 238] width 97 height 24
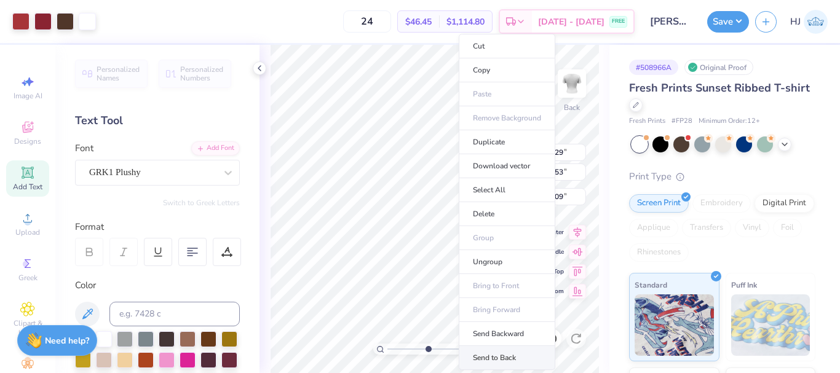
click at [494, 358] on li "Send to Back" at bounding box center [507, 358] width 97 height 24
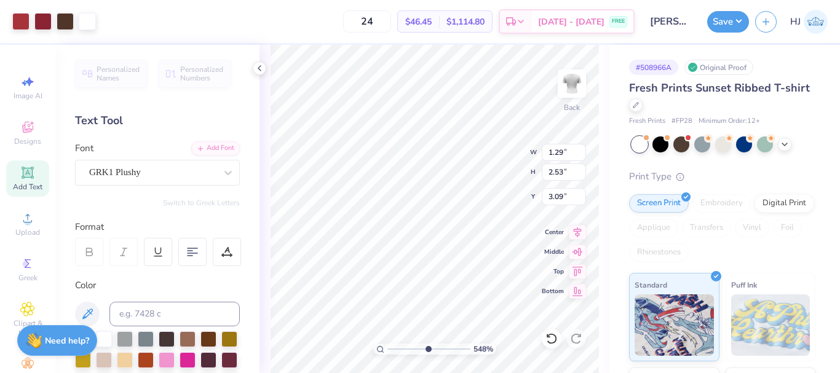
type input "5.47860533190648"
type input "3.47"
type input "5.47860533190648"
type input "2.49"
type input "2.75"
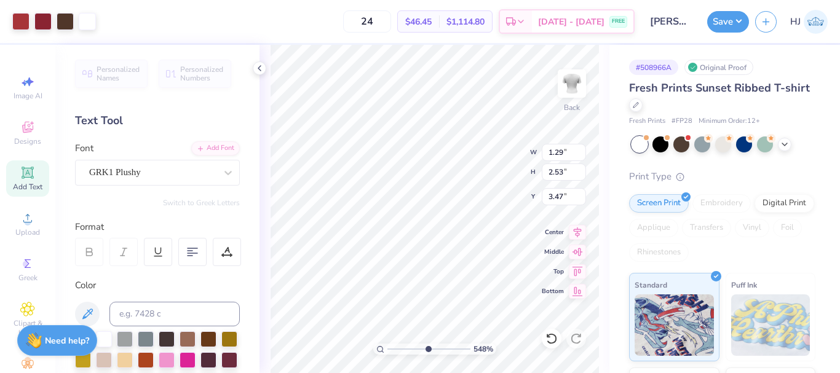
type input "3.43"
type input "5.47860533190648"
type input "2.80"
type input "3.09"
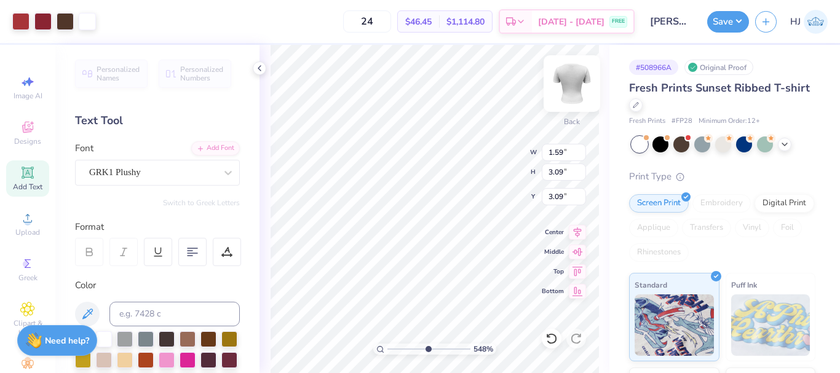
type input "5.47860533190648"
type input "1.45"
type input "2.85"
type input "3.13"
type input "5.47860533190648"
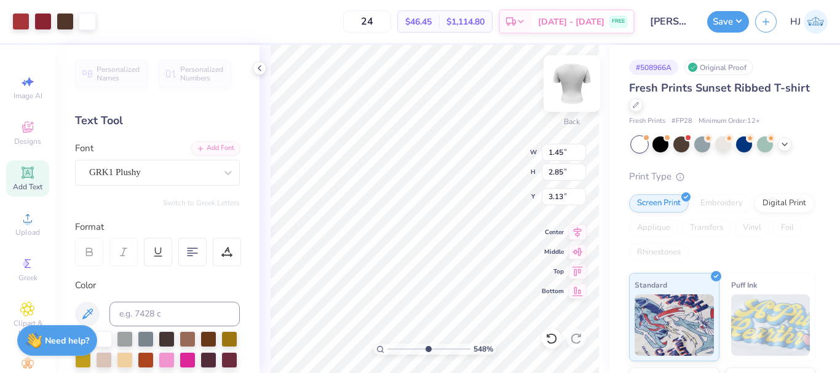
type input "1.59"
type input "3.09"
type input "3.29"
type input "5.47860533190648"
type input "1.45"
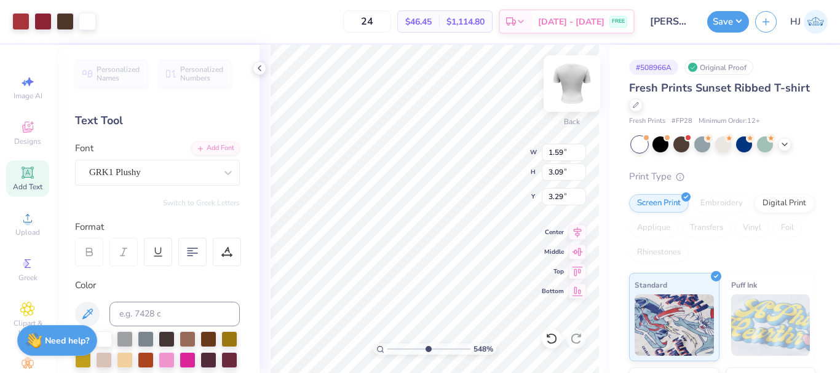
type input "2.85"
type input "3.13"
click at [578, 179] on input "2.85" at bounding box center [564, 172] width 44 height 17
click at [566, 177] on input "2.85" at bounding box center [564, 172] width 44 height 17
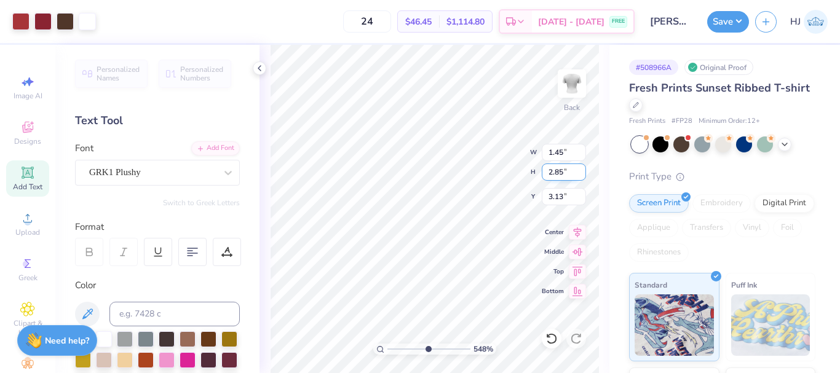
click at [566, 177] on input "2.85" at bounding box center [564, 172] width 44 height 17
type input "3"
type input "5.47860533190648"
type input "1.53"
type input "3.00"
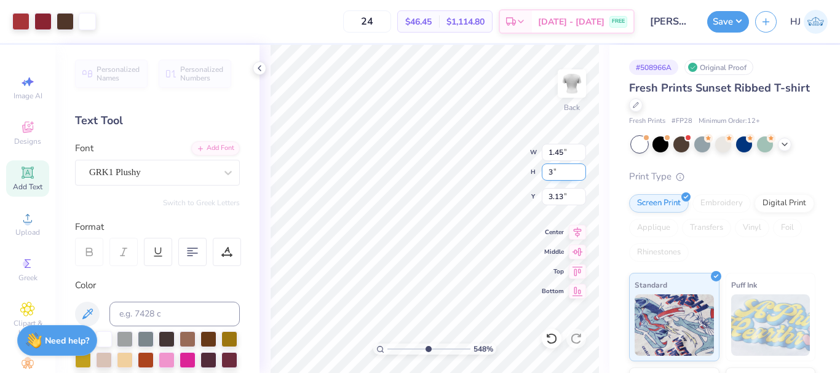
type input "3.05"
type input "5.47860533190648"
type input "3.23"
type input "5.47860533190648"
type input "1.59"
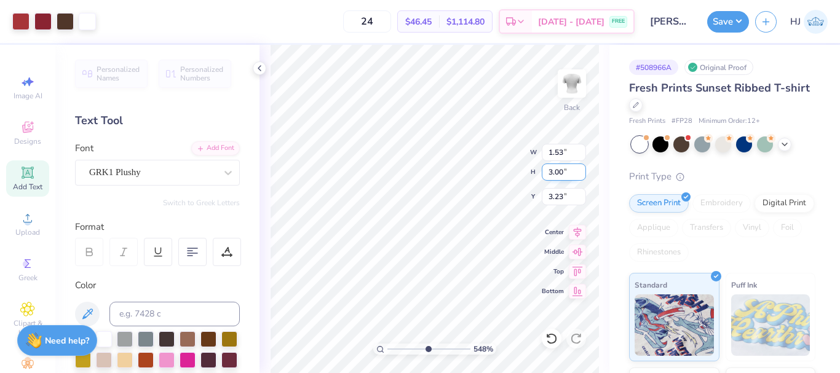
type input "3.09"
type input "3.29"
type input "5.47860533190648"
type input "1.79"
type input "3.03"
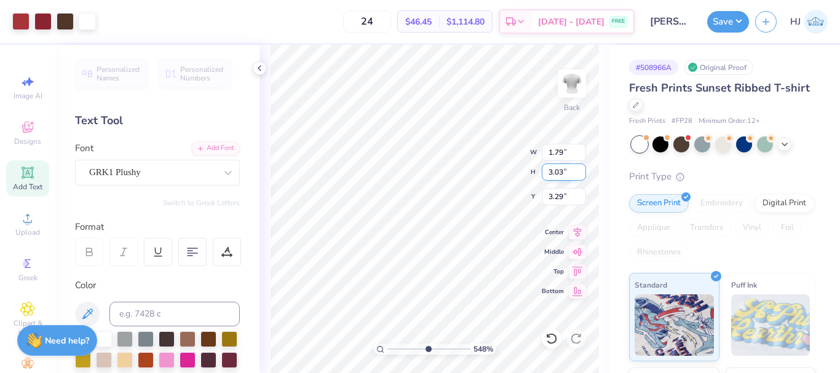
type input "5.47860533190648"
type input "1.53"
type input "3.00"
type input "3.23"
type input "5.47860533190648"
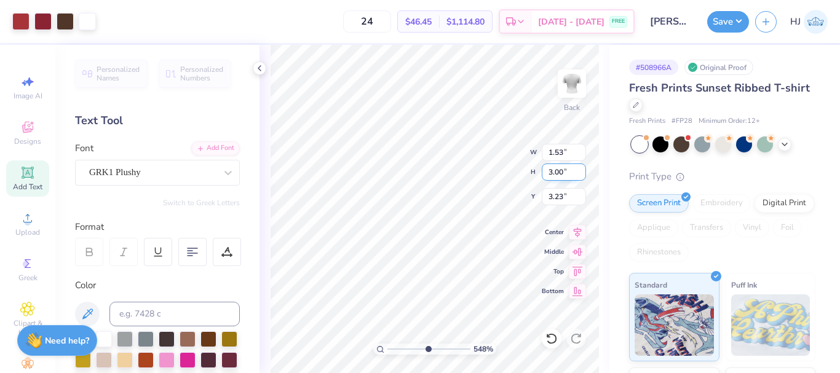
type input "1.74"
type input "2.92"
type input "5.47860533190648"
type input "3.22"
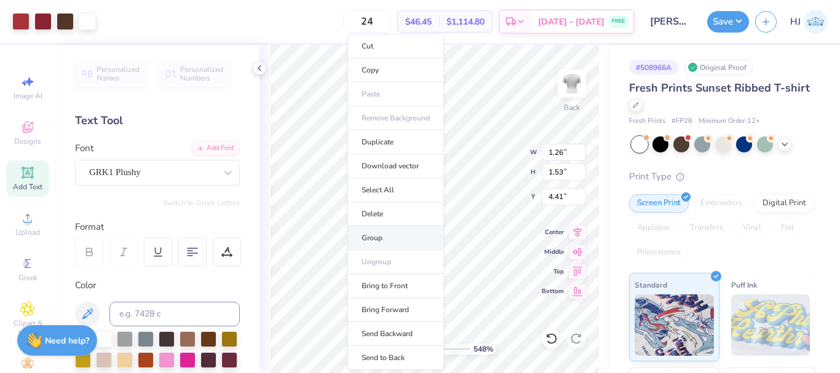
click at [398, 238] on li "Group" at bounding box center [395, 238] width 97 height 24
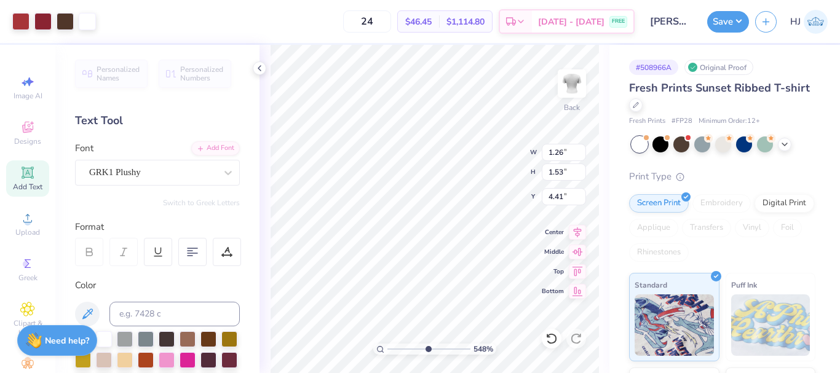
type input "5.47860533190648"
type input "0.67"
type input "0.84"
type input "4.26"
type input "5.47860533190648"
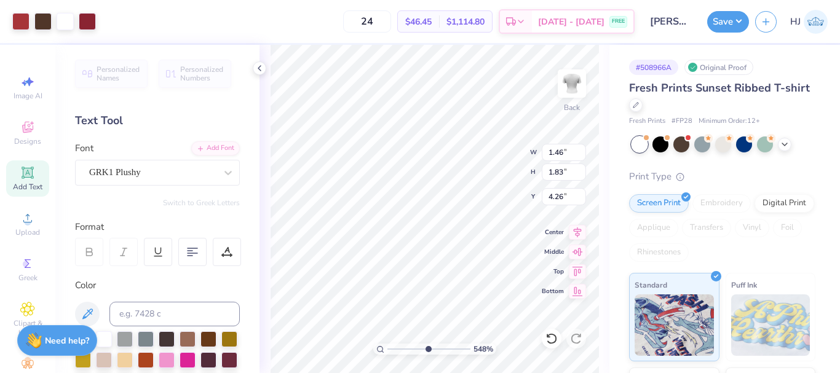
type input "4.22"
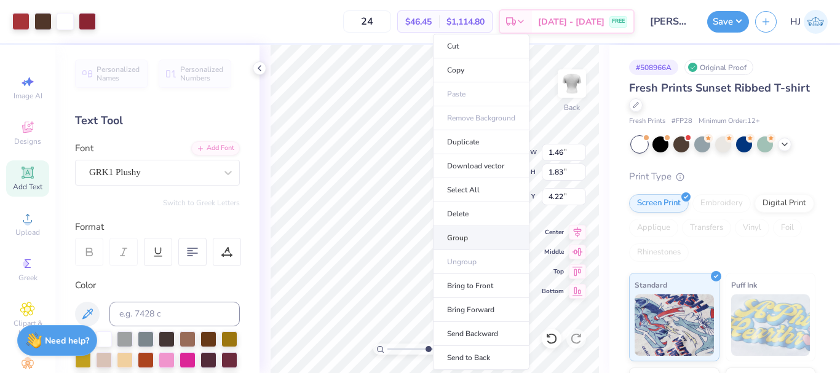
click at [471, 240] on li "Group" at bounding box center [481, 238] width 97 height 24
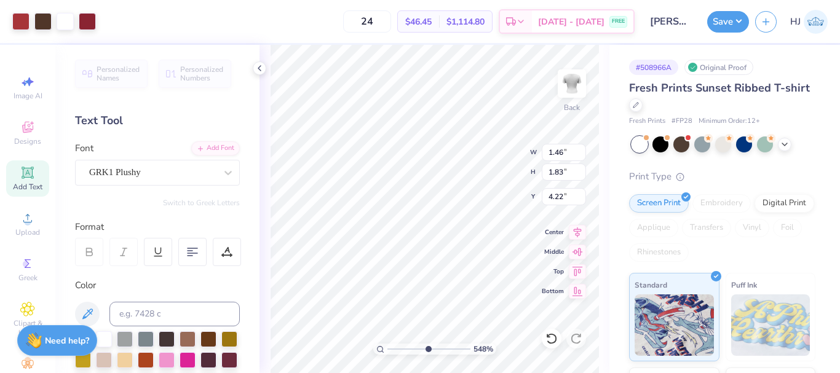
type input "5.47860533190648"
type input "1.67"
type input "1.64"
type input "4.28"
type input "5.47860533190648"
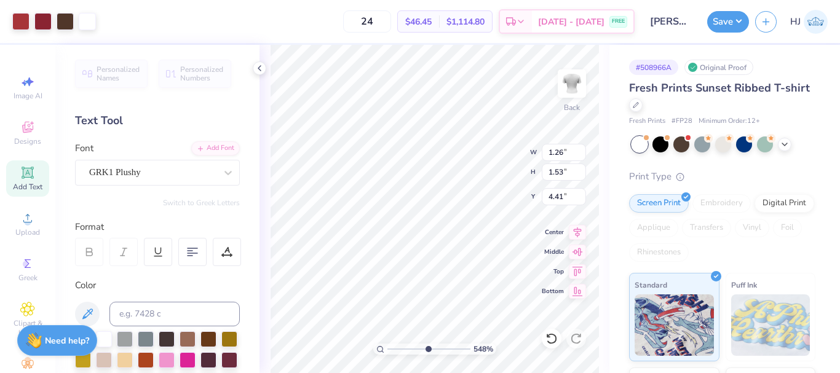
type input "1.37"
type input "1.46"
type input "4.43"
type input "5.47860533190648"
type input "4.40"
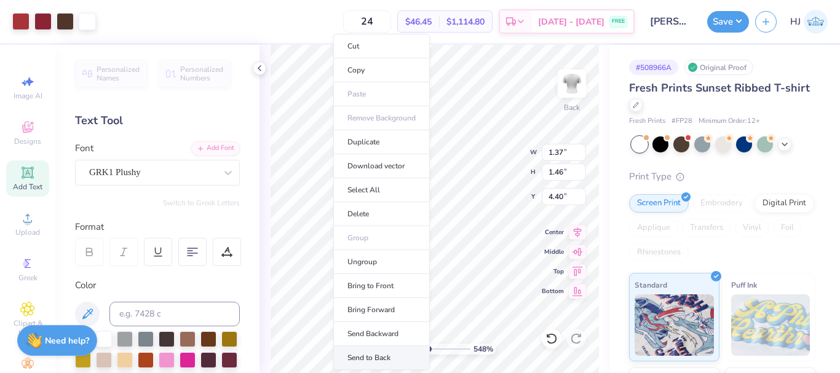
click at [376, 359] on li "Send to Back" at bounding box center [381, 358] width 97 height 24
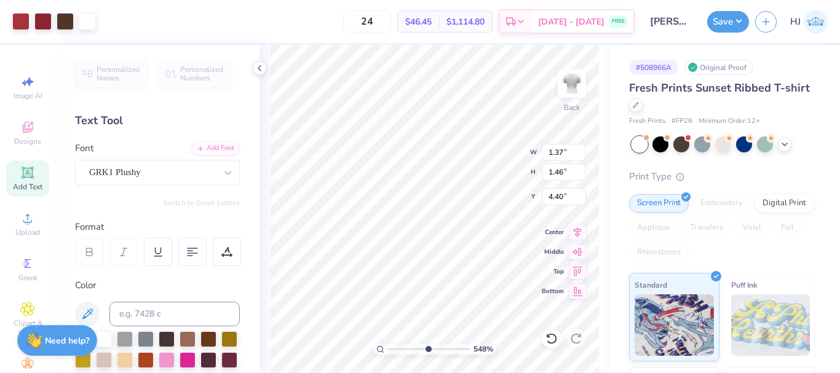
type input "5.47860533190648"
type input "1.67"
type input "1.64"
type input "4.28"
type input "5.47860533190648"
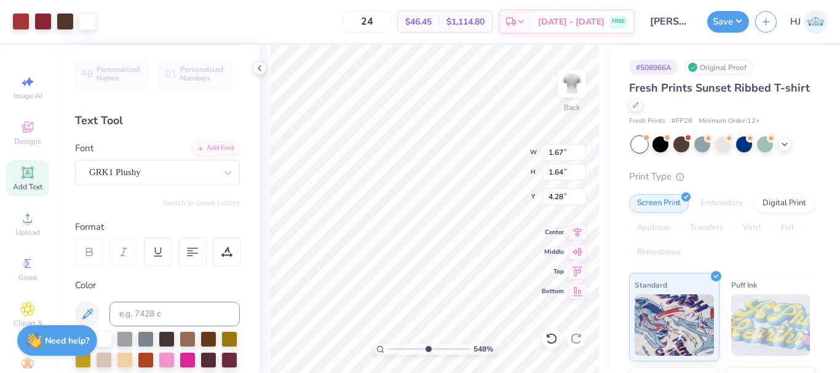
type input "4.30"
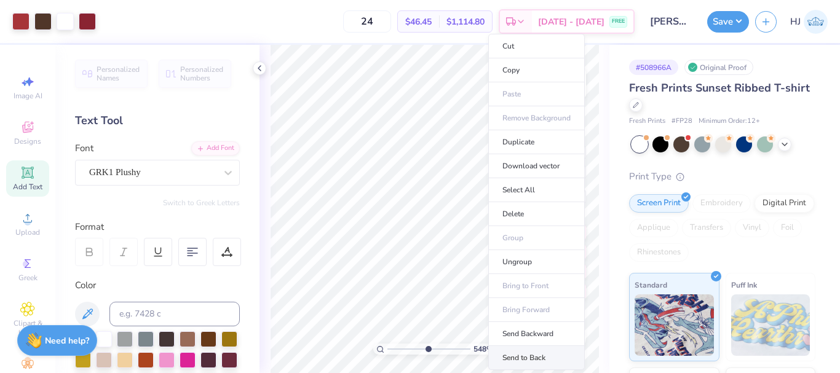
click at [511, 358] on li "Send to Back" at bounding box center [536, 358] width 97 height 24
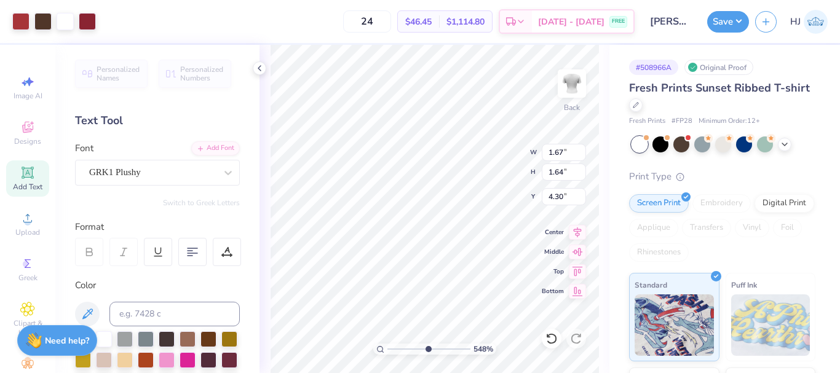
type input "5.47860533190648"
type input "1.74"
type input "2.92"
type input "3.22"
type input "5.47860533190648"
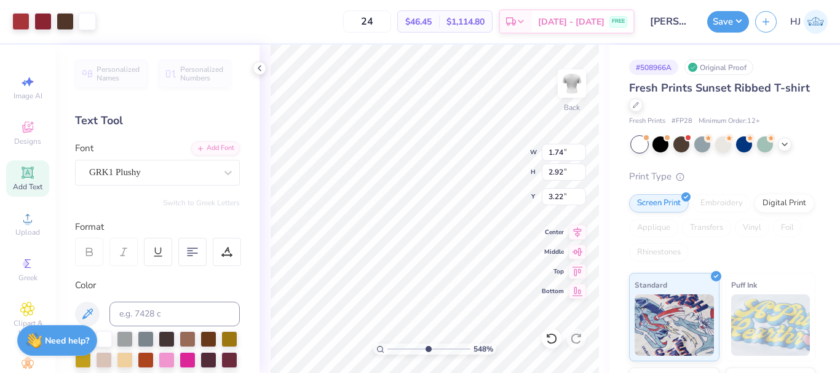
type input "3.18"
type input "5.47860533190648"
type input "1.69"
type input "1.62"
type input "4.31"
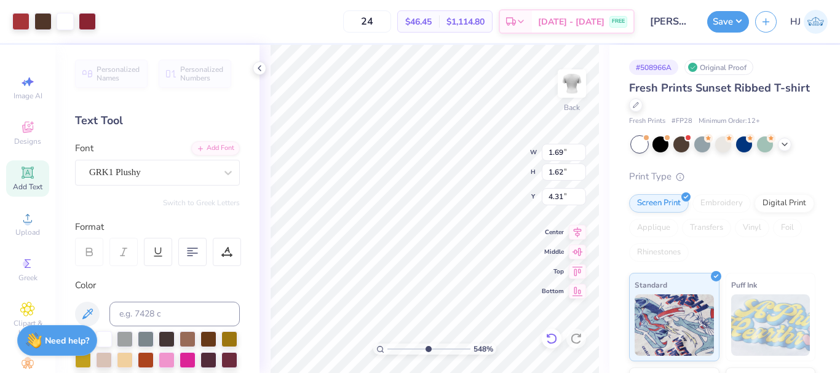
click at [549, 342] on icon at bounding box center [551, 339] width 12 height 12
type input "5.47860533190648"
type input "1.69"
type input "1.62"
type input "4.31"
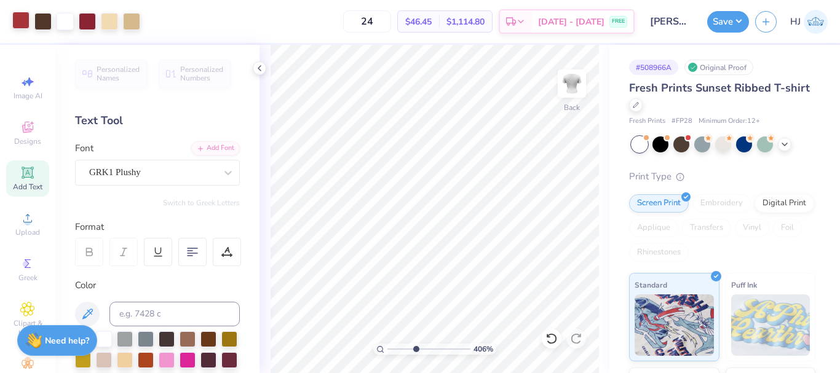
click at [15, 18] on div at bounding box center [20, 20] width 17 height 17
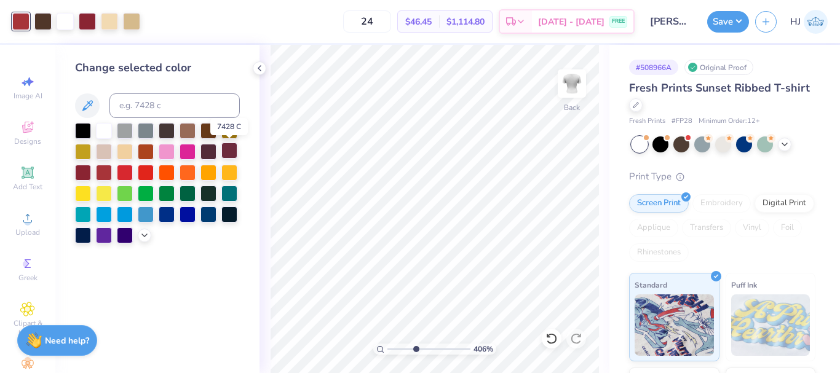
click at [232, 151] on div at bounding box center [229, 151] width 16 height 16
click at [90, 23] on div at bounding box center [87, 20] width 17 height 17
click at [234, 153] on div at bounding box center [229, 151] width 16 height 16
click at [554, 342] on icon at bounding box center [551, 338] width 10 height 11
click at [87, 23] on div at bounding box center [87, 20] width 17 height 17
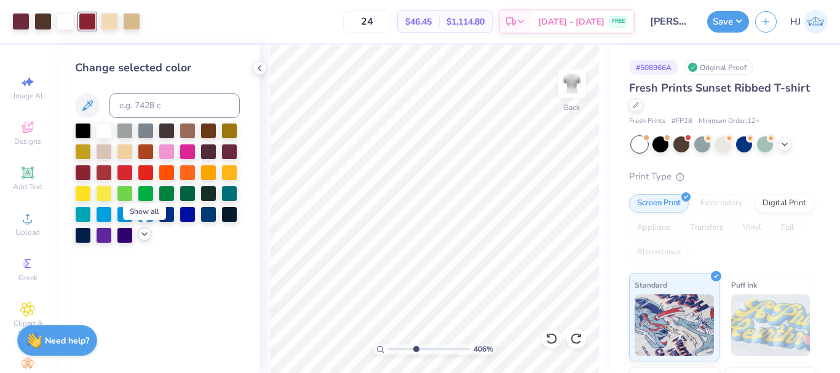
click at [144, 236] on icon at bounding box center [145, 234] width 10 height 10
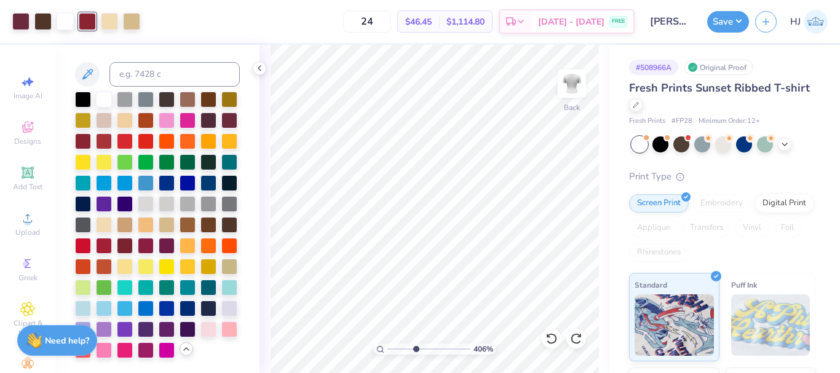
scroll to position [73, 0]
click at [131, 237] on div at bounding box center [125, 245] width 16 height 16
click at [104, 237] on div at bounding box center [104, 245] width 16 height 16
click at [112, 132] on div at bounding box center [104, 140] width 16 height 16
click at [91, 132] on div at bounding box center [83, 140] width 16 height 16
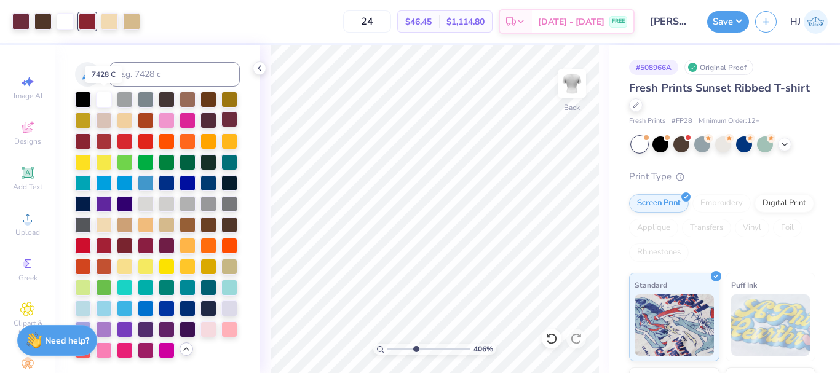
click at [221, 111] on div at bounding box center [229, 119] width 16 height 16
click at [554, 337] on icon at bounding box center [551, 339] width 12 height 12
click at [221, 216] on div at bounding box center [229, 224] width 16 height 16
click at [550, 339] on icon at bounding box center [551, 339] width 12 height 12
click at [89, 19] on div at bounding box center [87, 20] width 17 height 17
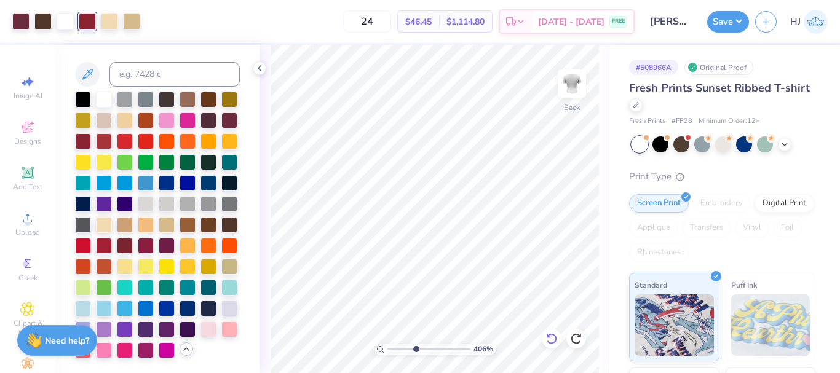
click at [547, 333] on icon at bounding box center [551, 339] width 12 height 12
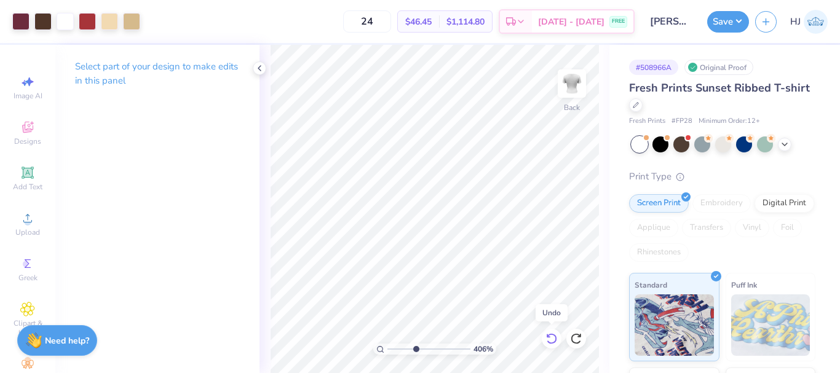
click at [549, 334] on icon at bounding box center [551, 339] width 12 height 12
click at [550, 333] on icon at bounding box center [551, 339] width 12 height 12
click at [17, 23] on div at bounding box center [20, 20] width 17 height 17
type input "4.05804149575103"
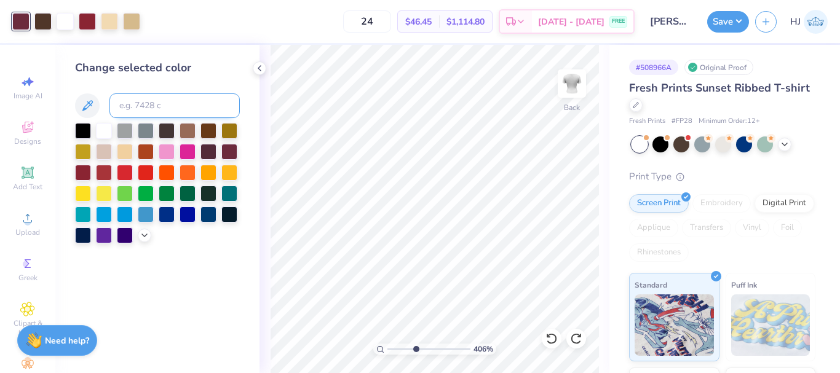
click at [149, 109] on input at bounding box center [174, 105] width 130 height 25
type input "202"
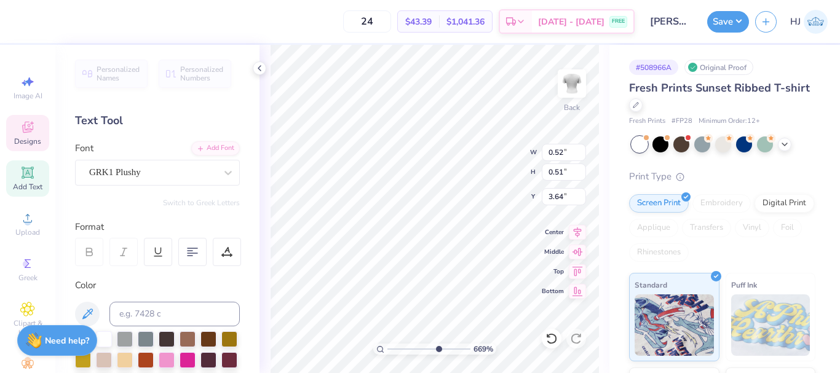
type input "6.69225330157202"
type input "3.65"
type input "6.69225330157202"
type input "1.23"
type input "1.49"
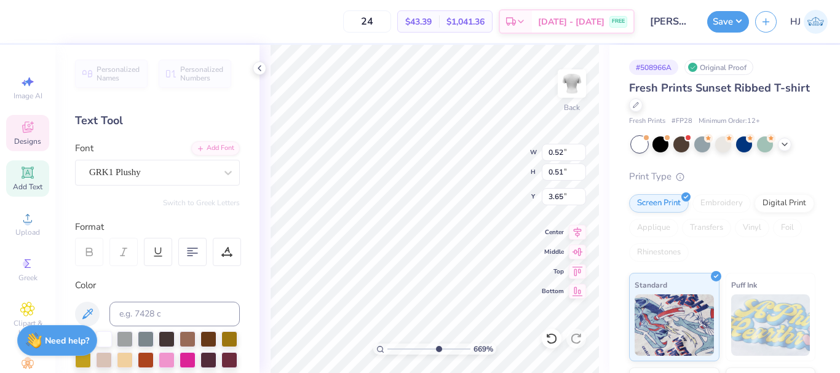
type input "3.25"
type input "6.69225330157202"
type input "2.09"
type input "2.32"
type input "4.46"
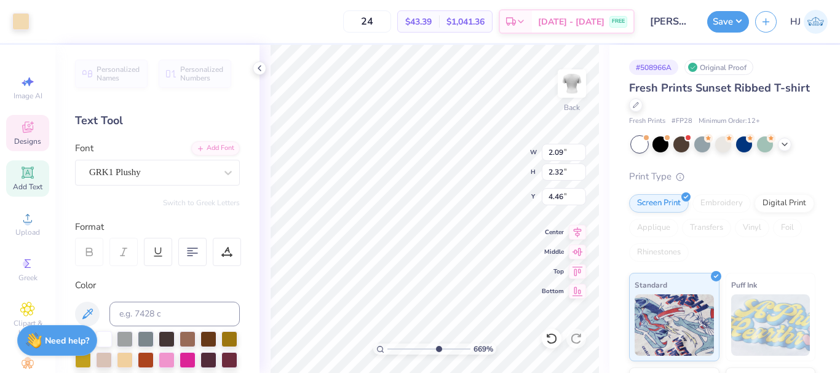
type input "6.69225330157202"
type input "4.36"
click at [550, 341] on icon at bounding box center [551, 339] width 12 height 12
type input "6.69225330157202"
type input "4.46"
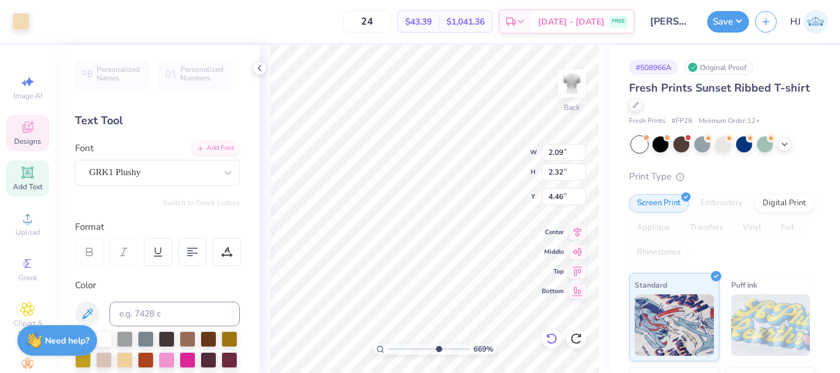
type input "6.69225330157202"
type input "1.75"
type input "3.03"
type input "3.25"
type input "6.69225330157202"
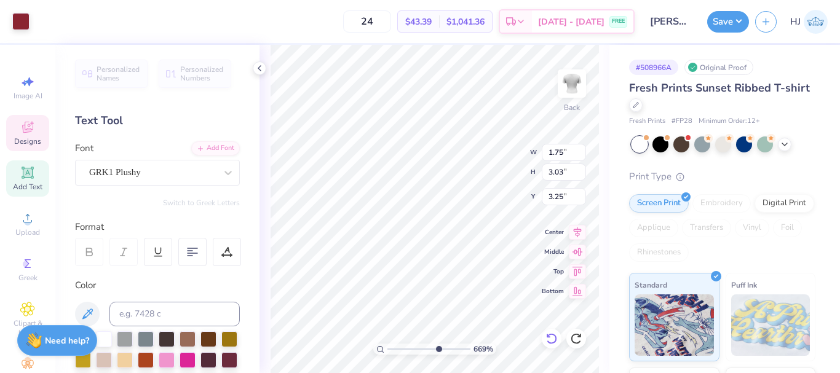
type input "1.23"
type input "1.49"
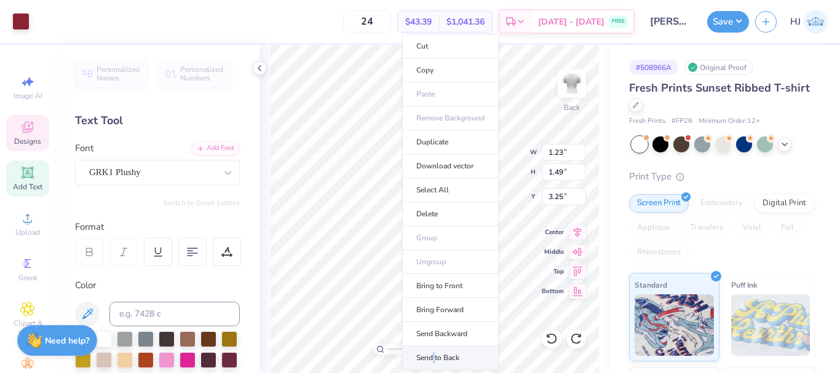
click at [435, 357] on li "Send to Back" at bounding box center [450, 358] width 97 height 24
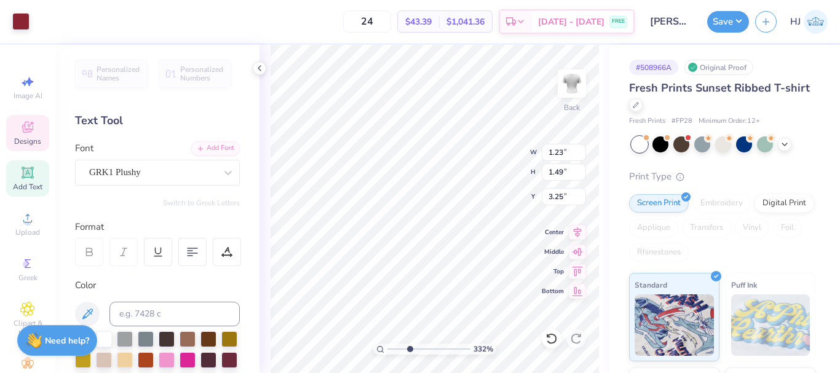
type input "3.32211092047231"
type input "1.75"
type input "3.03"
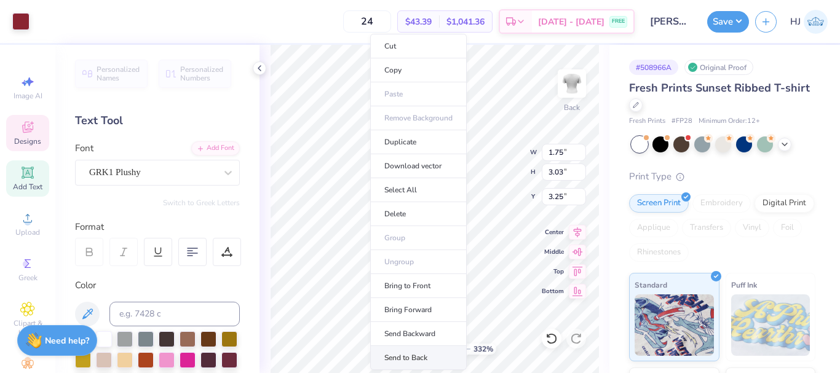
click at [406, 357] on li "Send to Back" at bounding box center [418, 358] width 97 height 24
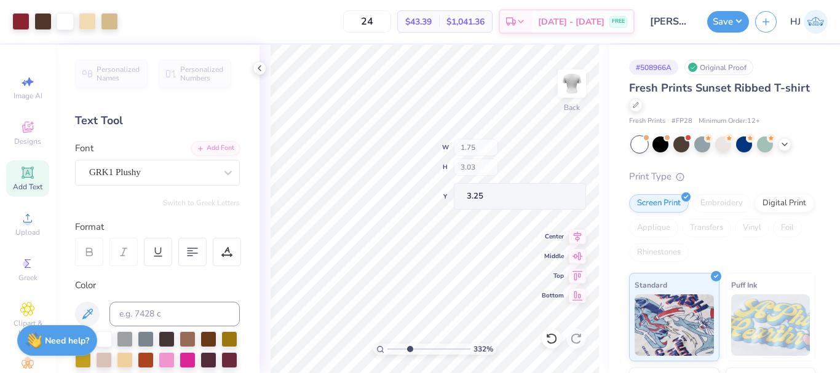
click at [496, 174] on div "332 % Back W 1.75 H 3.03 Y 3.25 Center Middle Top Bottom" at bounding box center [434, 209] width 350 height 328
type input "3.32211092047231"
click at [555, 198] on input "3.22" at bounding box center [564, 196] width 44 height 17
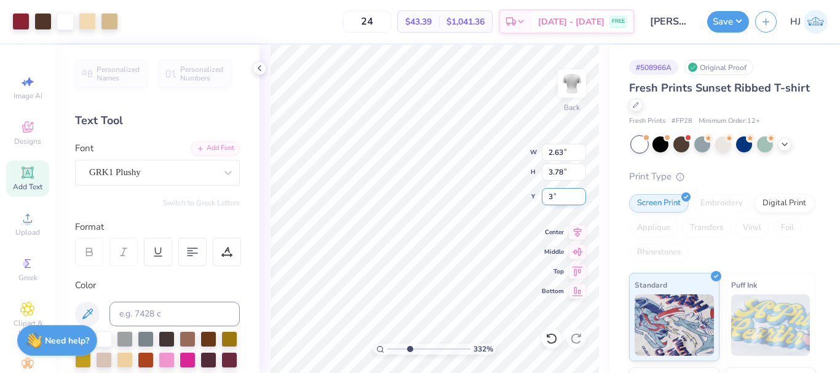
type input "3"
type input "3.32211092047231"
type input "3.00"
click at [565, 173] on input "3.78" at bounding box center [564, 172] width 44 height 17
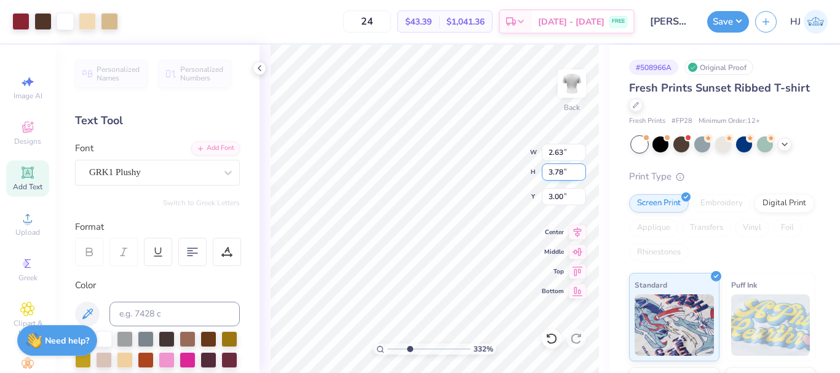
click at [565, 173] on input "3.78" at bounding box center [564, 172] width 44 height 17
type input "4"
type input "3.32211092047231"
type input "2.78"
type input "4.00"
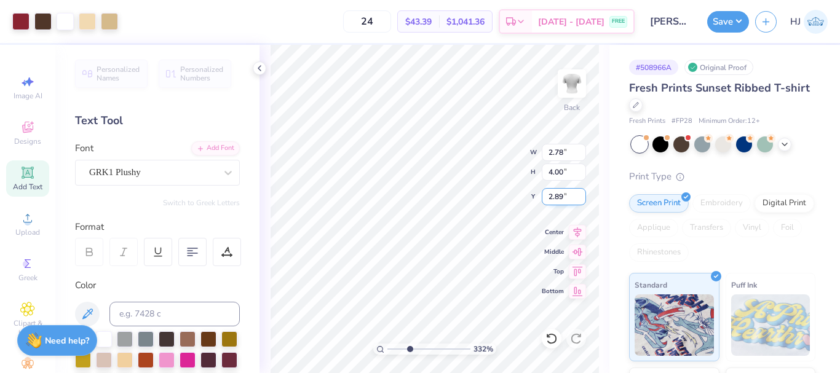
click at [561, 200] on input "2.89" at bounding box center [564, 196] width 44 height 17
type input "3"
type input "3.32211092047231"
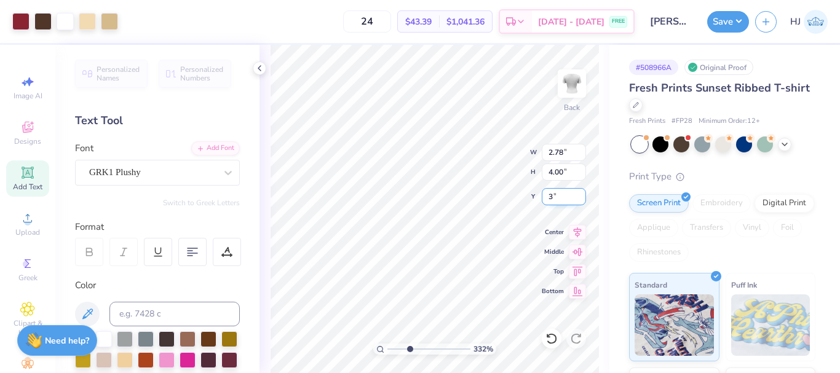
type input "3.00"
click at [497, 141] on div "332 % Back W 2.78 2.78 " H 4.00 4.00 " Y 3.00 3.00 " Center Middle Top Bottom" at bounding box center [434, 209] width 350 height 328
click at [20, 23] on div at bounding box center [20, 20] width 17 height 17
type input "4.48505384214064"
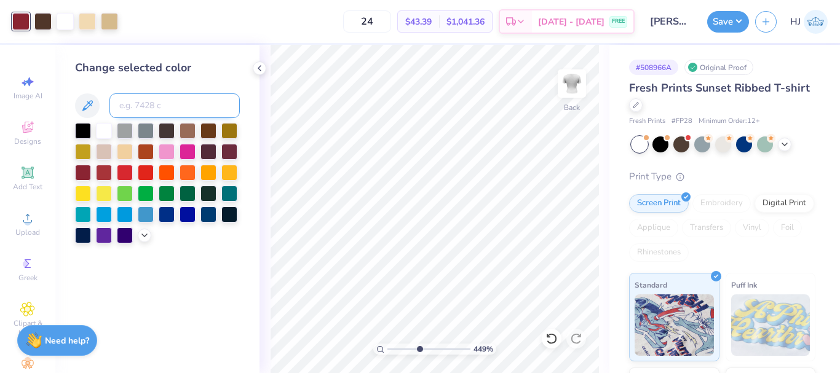
click at [167, 111] on input at bounding box center [174, 105] width 130 height 25
type input "188"
click at [555, 336] on icon at bounding box center [551, 338] width 10 height 11
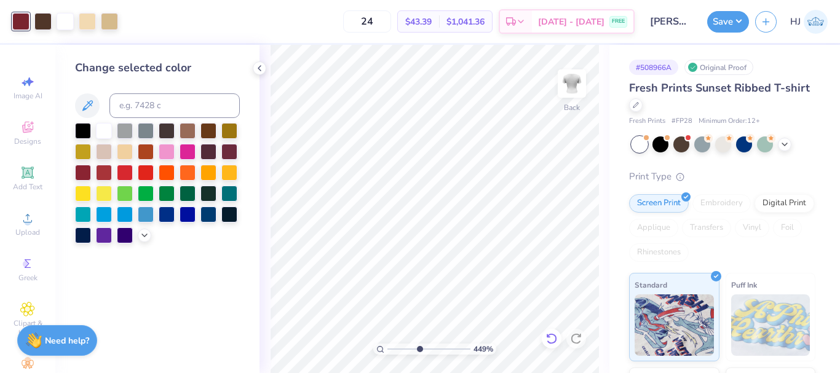
click at [555, 336] on icon at bounding box center [551, 338] width 10 height 11
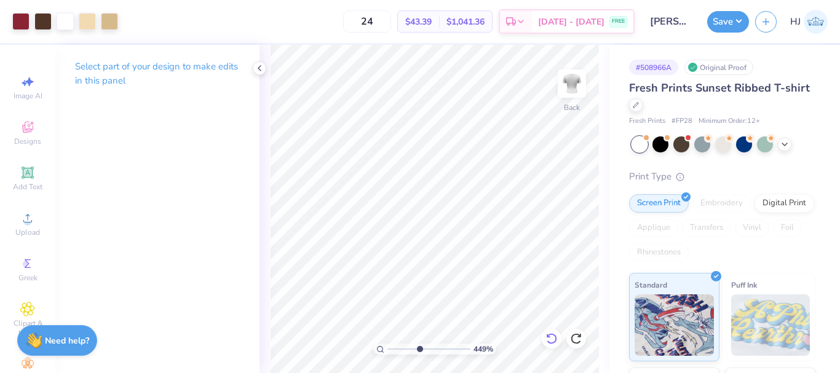
click at [550, 343] on icon at bounding box center [551, 338] width 10 height 11
drag, startPoint x: 553, startPoint y: 333, endPoint x: 676, endPoint y: 0, distance: 354.5
click at [552, 333] on div at bounding box center [552, 339] width 20 height 20
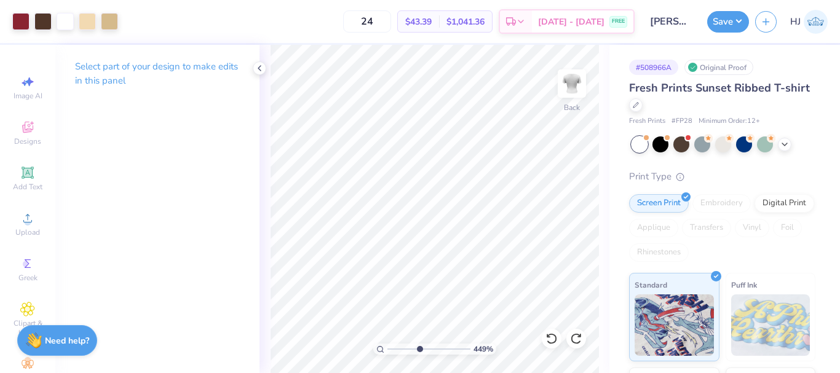
click at [550, 341] on icon at bounding box center [551, 339] width 12 height 12
click at [531, 373] on html "Art colors 24 $46.45 Per Item $1,114.80 Total Est. Delivery [DATE] - [DATE] FRE…" at bounding box center [420, 186] width 840 height 373
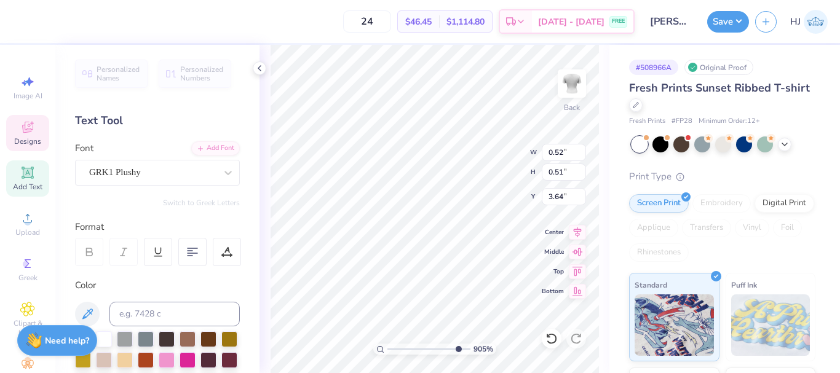
type input "6.7018590600674"
type input "3.63"
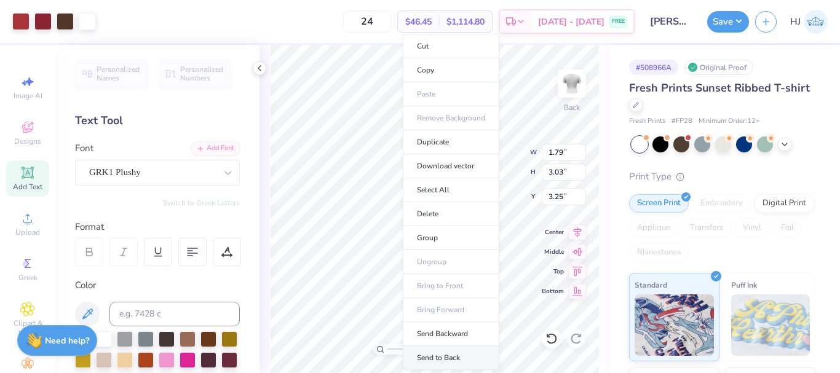
click at [451, 360] on li "Send to Back" at bounding box center [451, 358] width 97 height 24
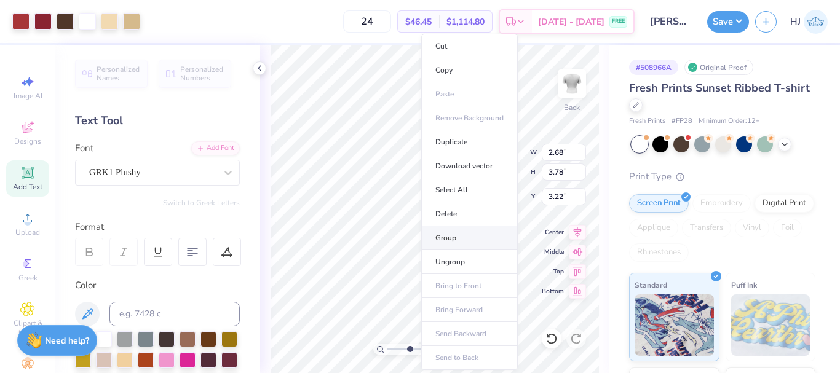
click at [467, 238] on li "Group" at bounding box center [469, 238] width 97 height 24
click at [463, 162] on li "Download vector" at bounding box center [460, 166] width 97 height 24
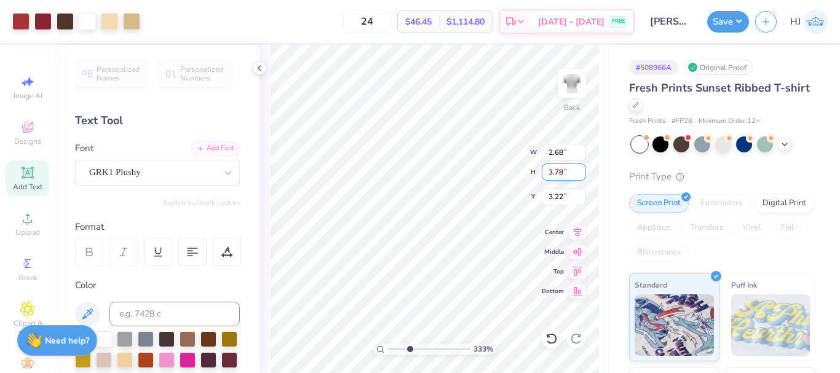
click at [510, 167] on div "333 % Back W 2.68 2.68 " H 3.78 3.78 " Y 3.22 3.22 " Center Middle Top Bottom" at bounding box center [434, 209] width 350 height 328
click at [19, 17] on div at bounding box center [20, 20] width 17 height 17
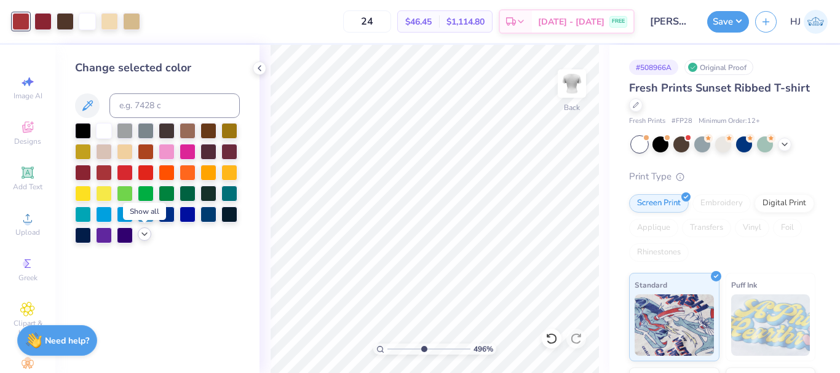
click at [143, 238] on icon at bounding box center [145, 234] width 10 height 10
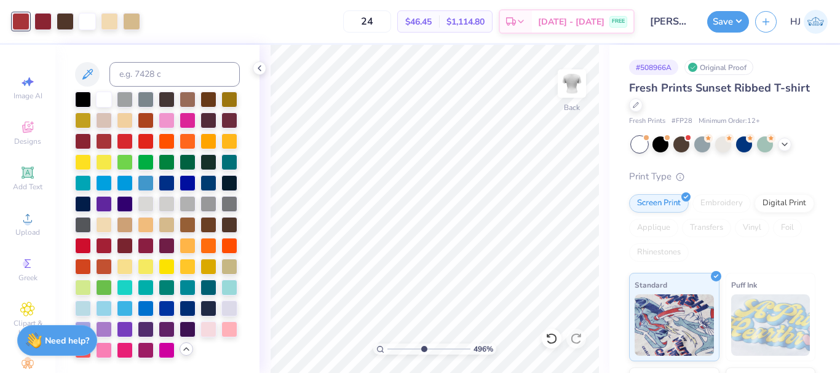
click at [321, 30] on div "24 $46.45 Per Item $1,114.80 Total Est. Delivery [DATE] - [DATE] FREE" at bounding box center [390, 21] width 488 height 43
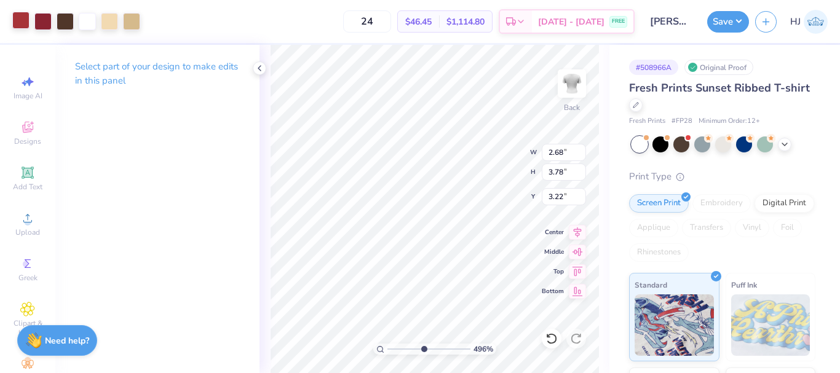
click at [20, 20] on div at bounding box center [20, 20] width 17 height 17
type input "4.96411413431099"
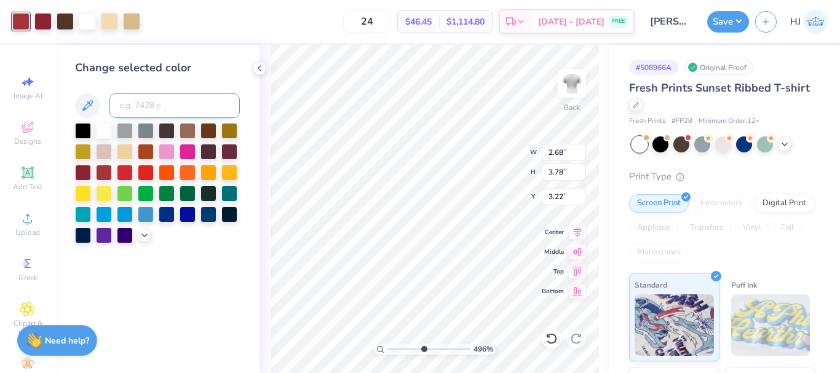
click at [162, 110] on input at bounding box center [174, 105] width 130 height 25
type input "2577"
click at [44, 24] on div at bounding box center [42, 20] width 17 height 17
type input "4.96411413431099"
click at [152, 106] on input at bounding box center [174, 105] width 130 height 25
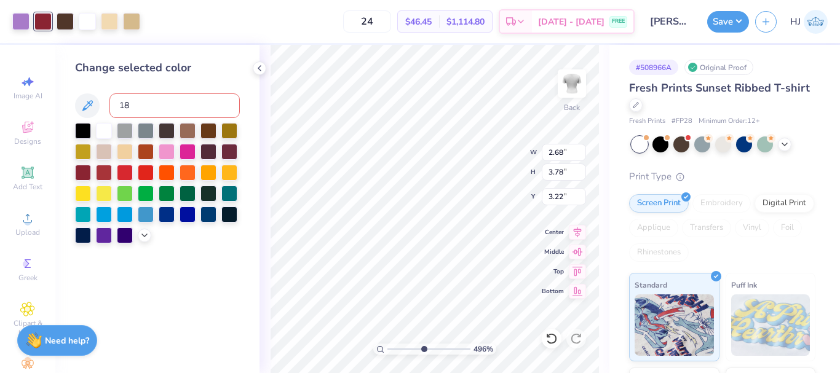
type input "188"
click at [548, 341] on icon at bounding box center [551, 339] width 12 height 12
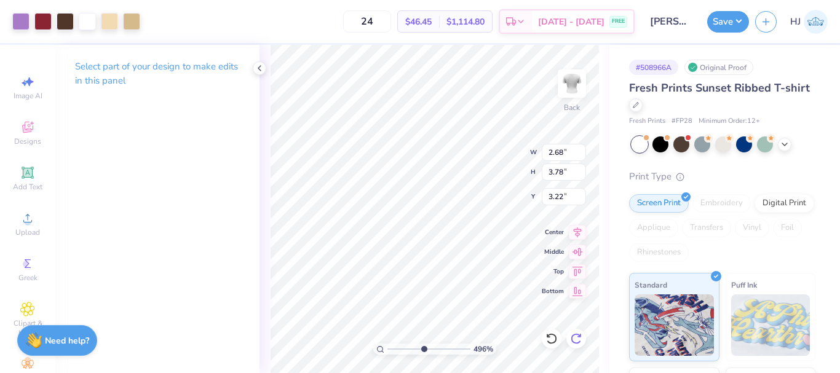
click at [577, 338] on icon at bounding box center [576, 339] width 12 height 12
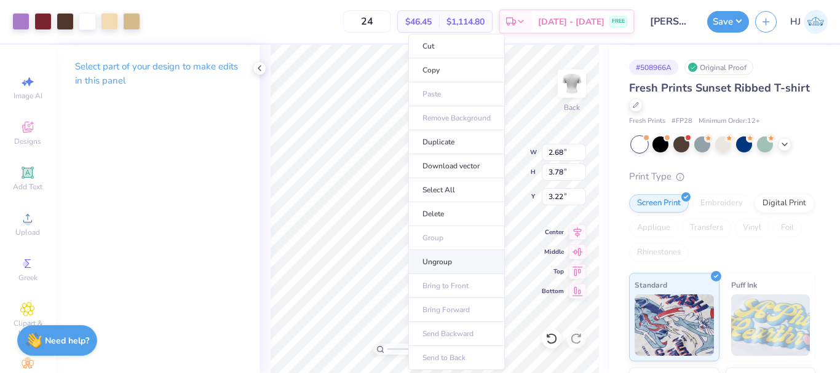
click at [448, 264] on li "Ungroup" at bounding box center [456, 262] width 97 height 24
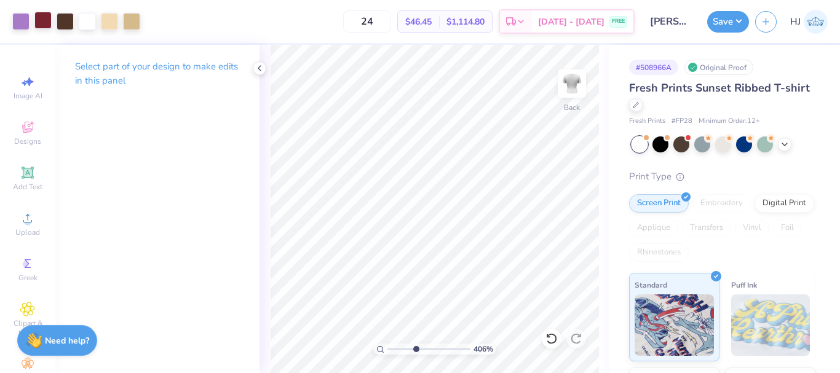
click at [41, 23] on div at bounding box center [42, 20] width 17 height 17
type input "4.06386622545204"
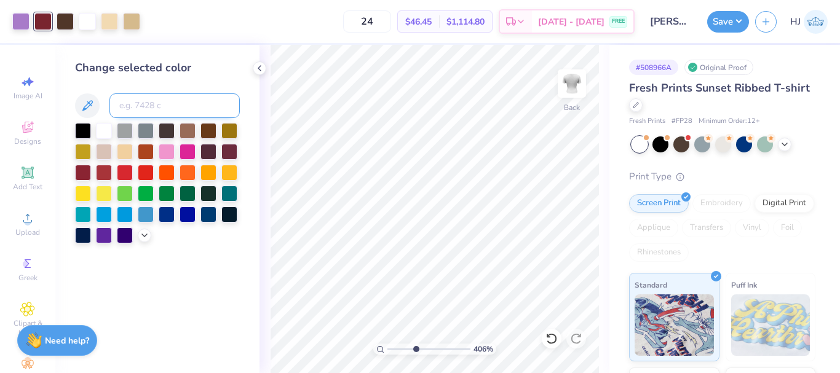
click at [146, 108] on input at bounding box center [174, 105] width 130 height 25
type input "2577"
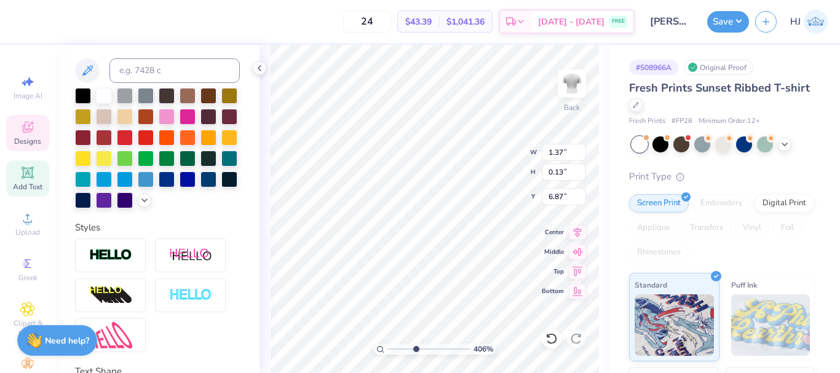
scroll to position [246, 0]
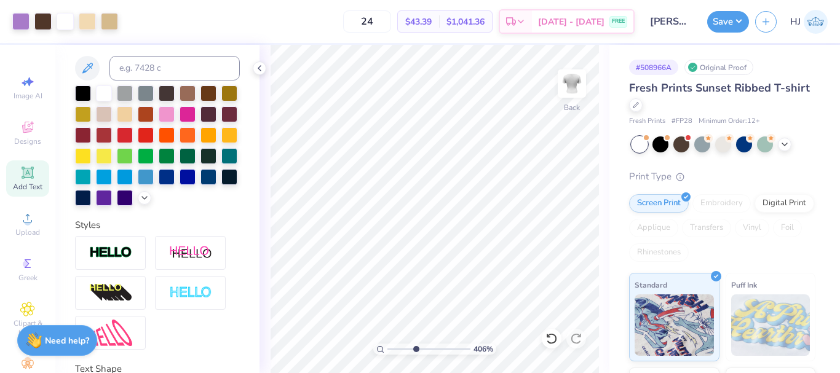
type input "4.06386622545204"
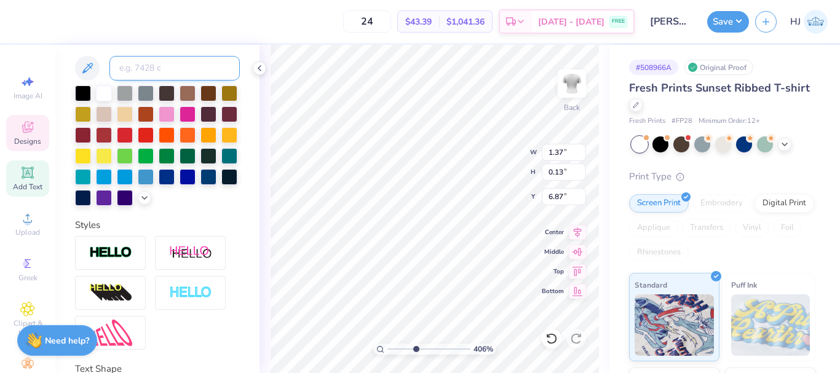
click at [147, 76] on input at bounding box center [174, 68] width 130 height 25
type input "188"
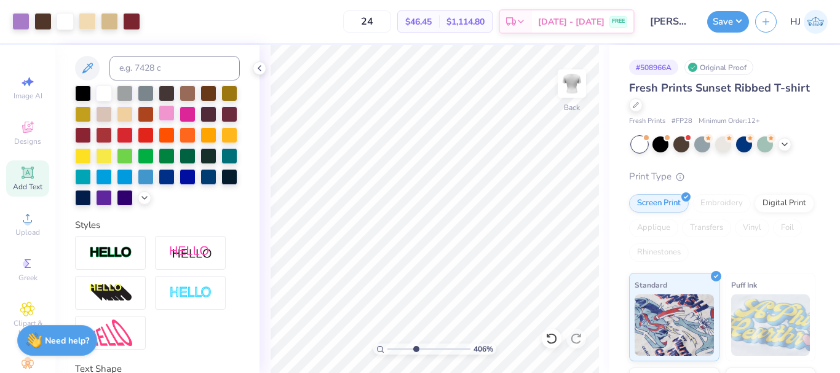
click at [553, 342] on icon at bounding box center [551, 339] width 12 height 12
click at [140, 202] on icon at bounding box center [145, 197] width 10 height 10
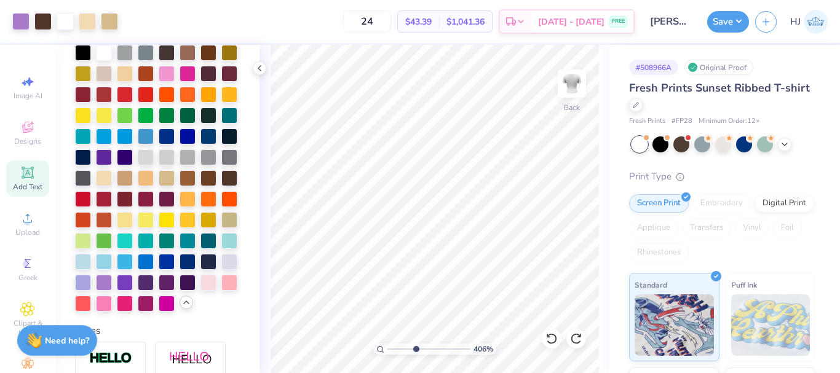
scroll to position [307, 0]
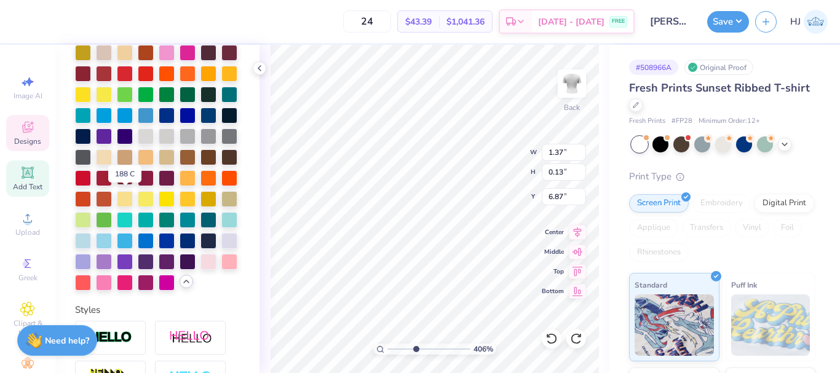
click at [128, 185] on div at bounding box center [125, 177] width 16 height 16
type input "4.06386622545204"
type input "0.63"
type input "0.59"
type input "5.46"
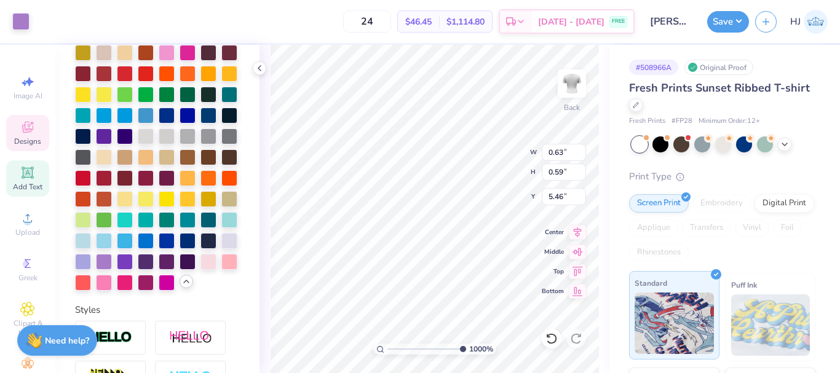
drag, startPoint x: 439, startPoint y: 350, endPoint x: 675, endPoint y: 283, distance: 245.4
type input "10"
click at [466, 344] on input "range" at bounding box center [426, 349] width 79 height 11
click at [127, 185] on div at bounding box center [125, 177] width 16 height 16
click at [25, 22] on div at bounding box center [20, 20] width 17 height 17
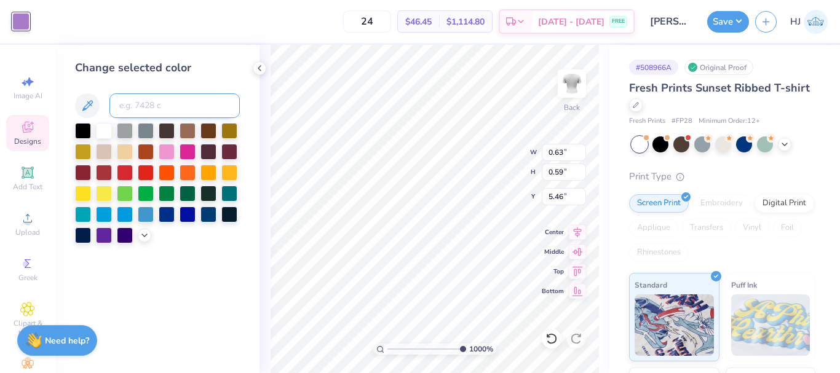
click at [157, 104] on input at bounding box center [174, 105] width 130 height 25
type input "188"
type input "0.46"
type input "0.22"
type input "5.52"
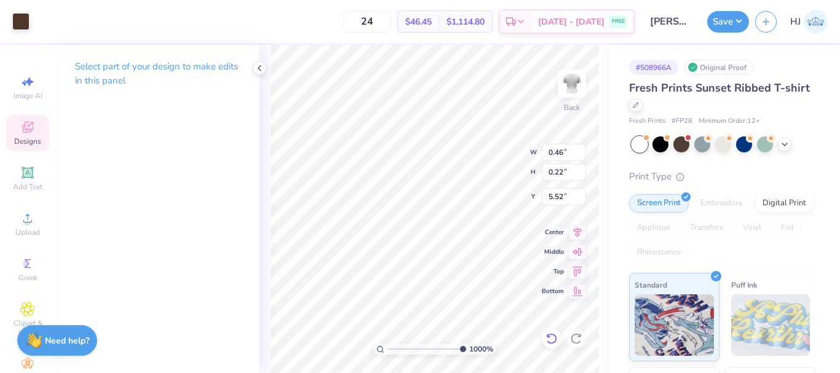
click at [553, 337] on icon at bounding box center [551, 339] width 12 height 12
click at [551, 335] on icon at bounding box center [551, 339] width 12 height 12
click at [572, 335] on icon at bounding box center [576, 339] width 12 height 12
click at [20, 17] on div at bounding box center [20, 20] width 17 height 17
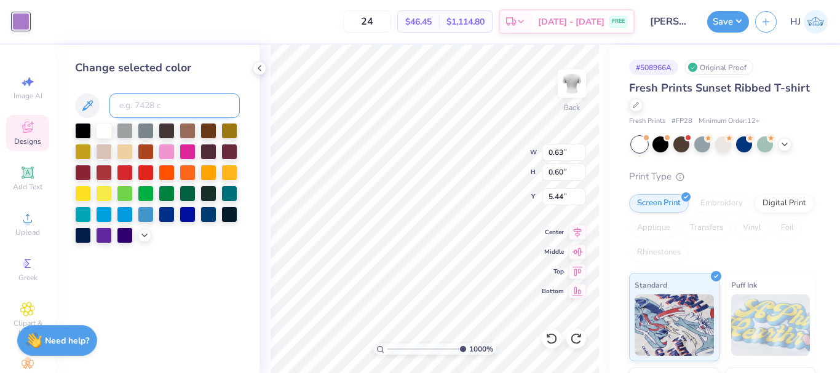
click at [157, 104] on input at bounding box center [174, 105] width 130 height 25
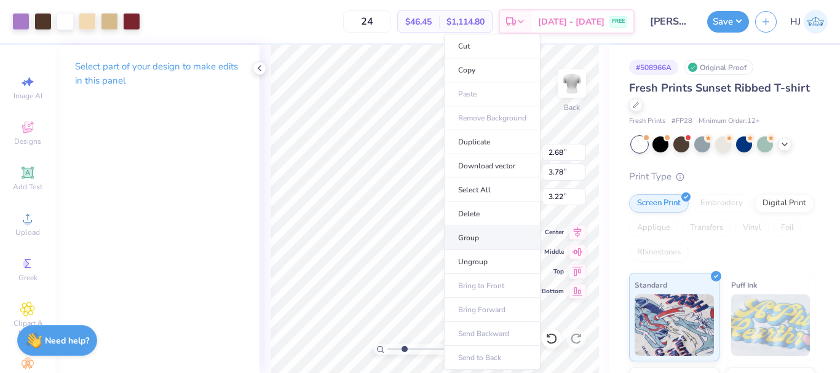
click at [481, 241] on li "Group" at bounding box center [492, 238] width 97 height 24
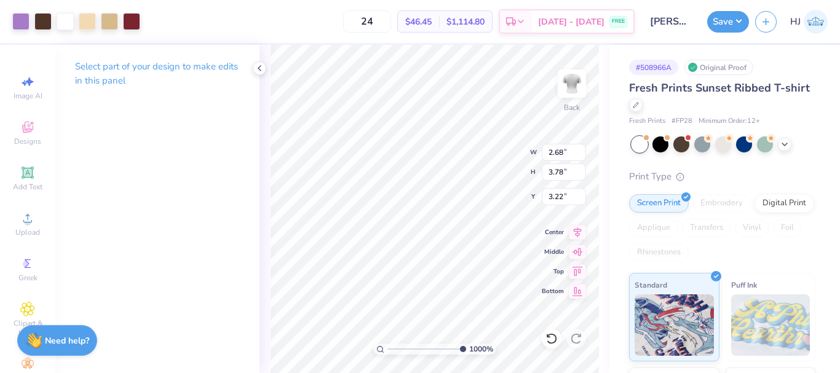
drag, startPoint x: 446, startPoint y: 348, endPoint x: 473, endPoint y: 345, distance: 27.2
click at [466, 345] on input "range" at bounding box center [426, 349] width 79 height 11
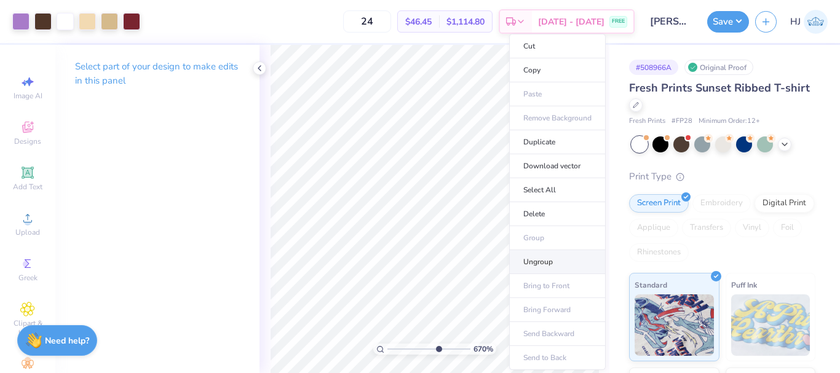
click at [550, 261] on li "Ungroup" at bounding box center [557, 262] width 97 height 24
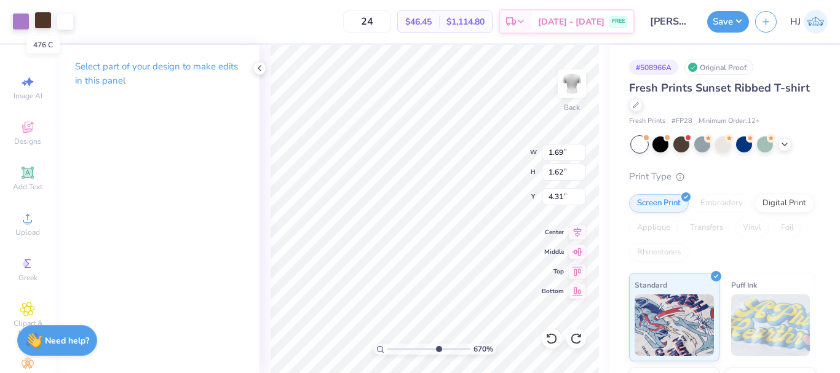
click at [45, 29] on div at bounding box center [42, 20] width 17 height 17
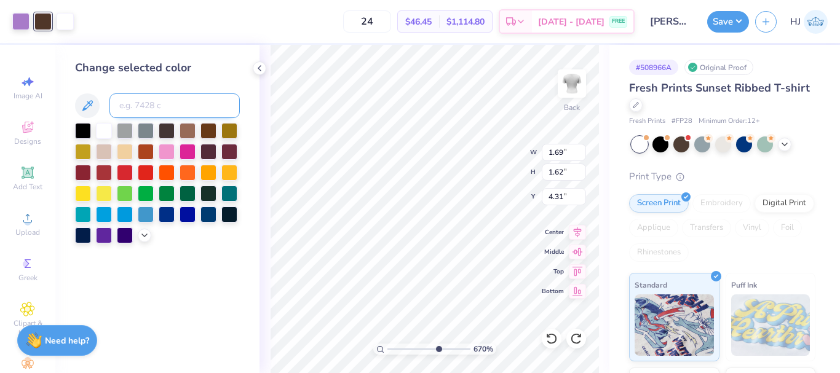
click at [176, 100] on input at bounding box center [174, 105] width 130 height 25
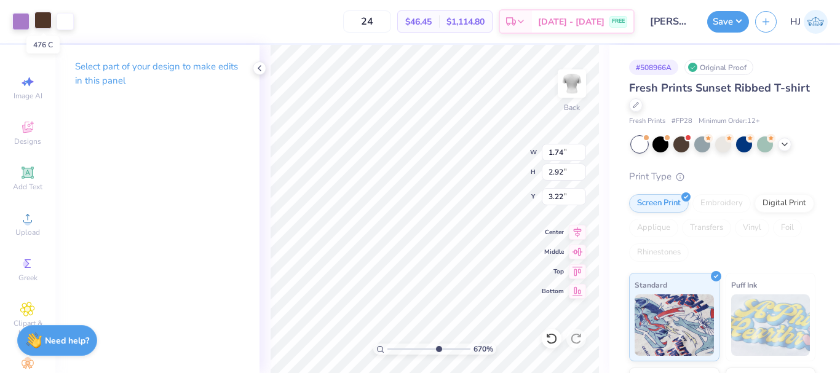
click at [42, 16] on div at bounding box center [42, 20] width 17 height 17
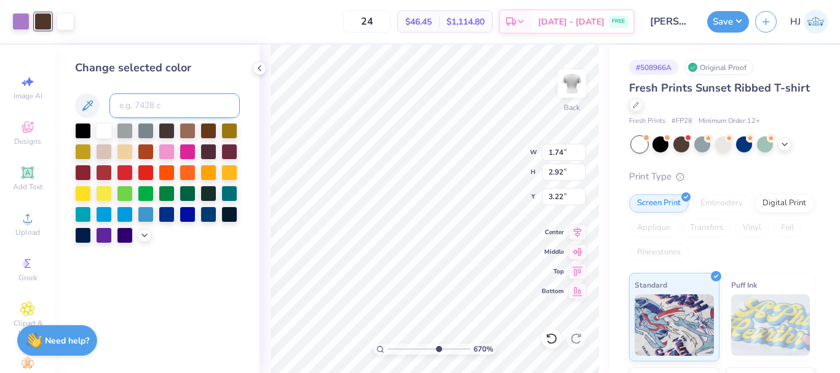
click at [135, 97] on input at bounding box center [174, 105] width 130 height 25
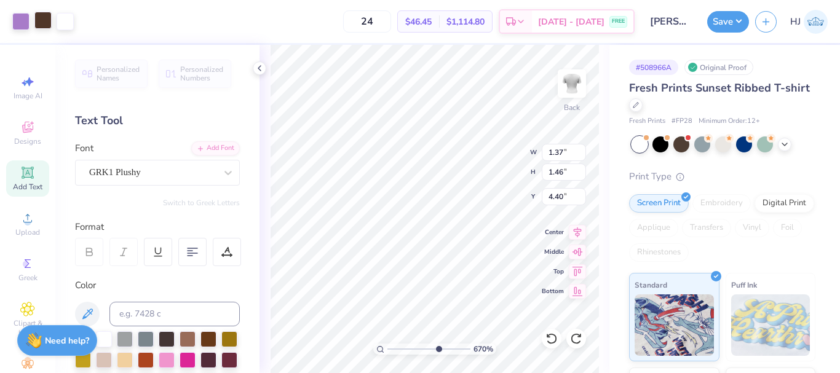
click at [44, 20] on div at bounding box center [42, 20] width 17 height 17
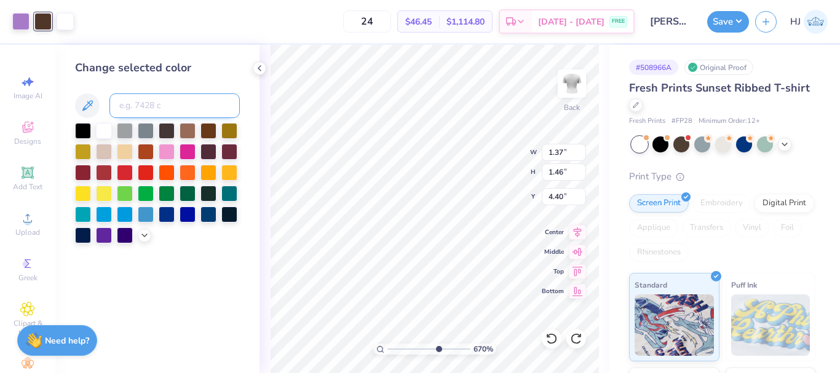
click at [173, 106] on input at bounding box center [174, 105] width 130 height 25
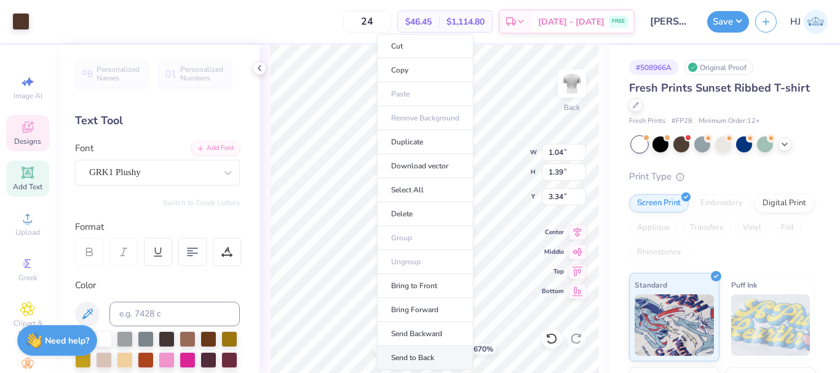
click at [416, 357] on li "Send to Back" at bounding box center [425, 358] width 97 height 24
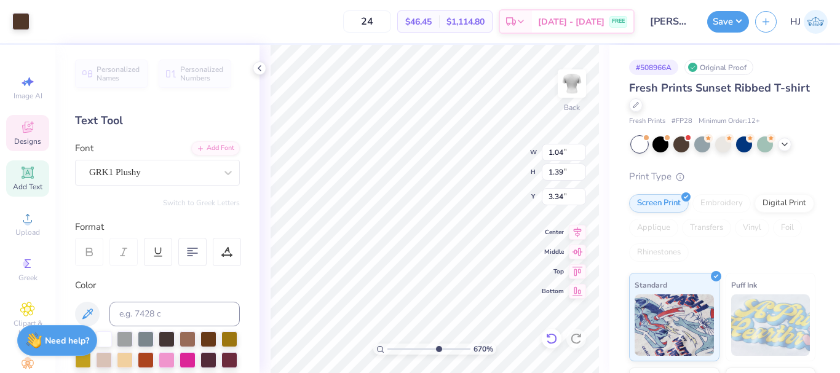
click at [554, 341] on icon at bounding box center [551, 339] width 12 height 12
click at [26, 27] on div at bounding box center [20, 20] width 17 height 17
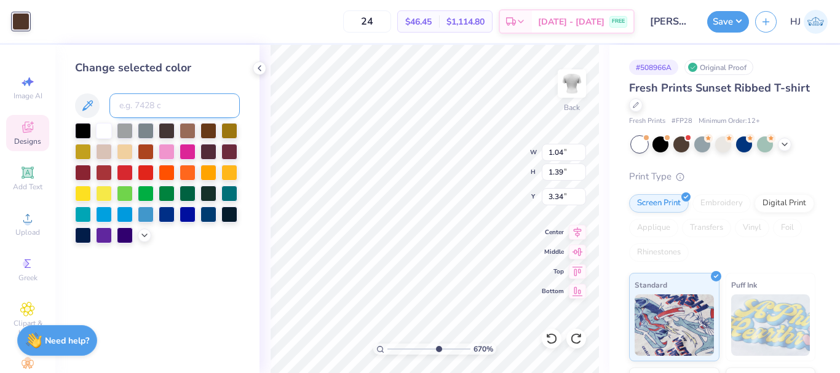
click at [143, 100] on input at bounding box center [174, 105] width 130 height 25
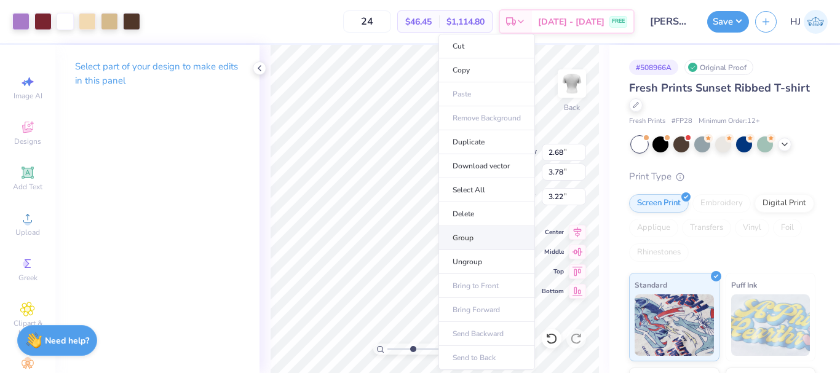
click at [479, 239] on li "Group" at bounding box center [486, 238] width 97 height 24
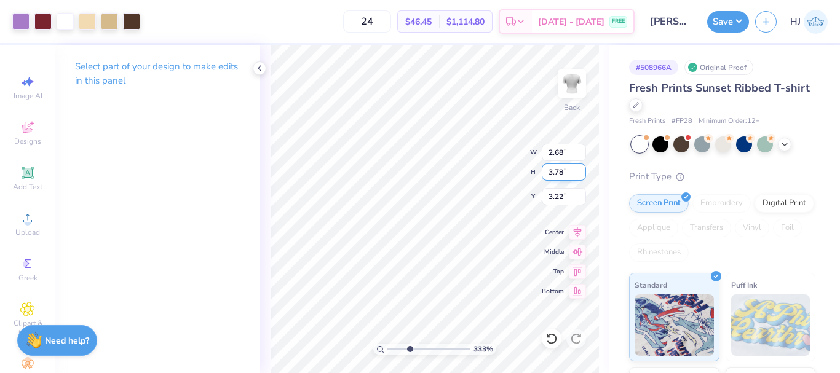
click at [564, 172] on input "3.78" at bounding box center [564, 172] width 44 height 17
click at [566, 199] on input "3.11" at bounding box center [564, 196] width 44 height 17
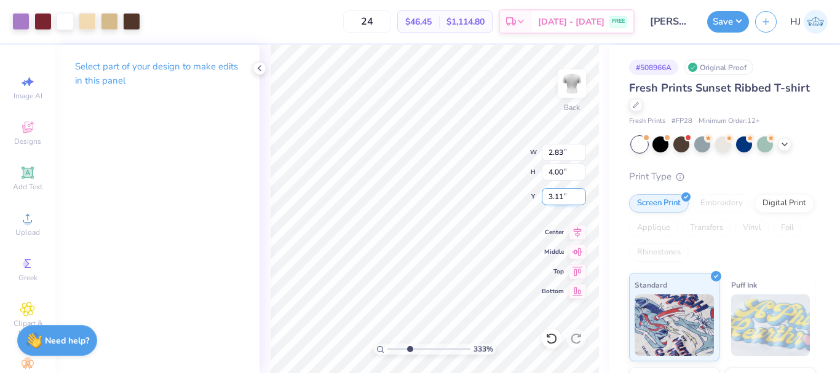
click at [566, 199] on input "3.11" at bounding box center [564, 196] width 44 height 17
click at [559, 194] on input "4.00" at bounding box center [564, 196] width 44 height 17
drag, startPoint x: 393, startPoint y: 350, endPoint x: 323, endPoint y: 348, distance: 70.1
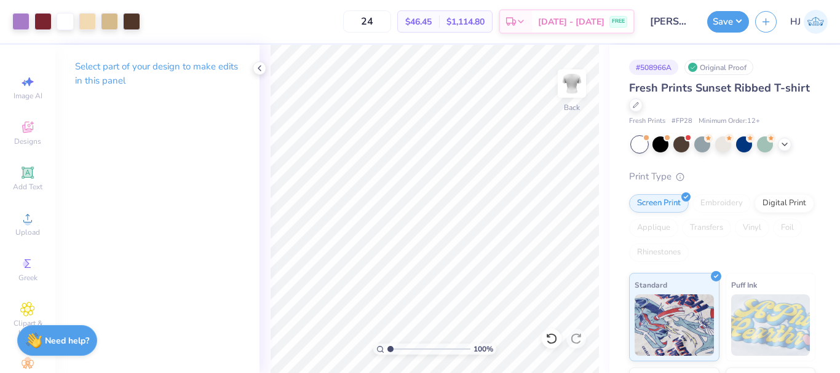
click at [387, 348] on input "range" at bounding box center [428, 349] width 83 height 11
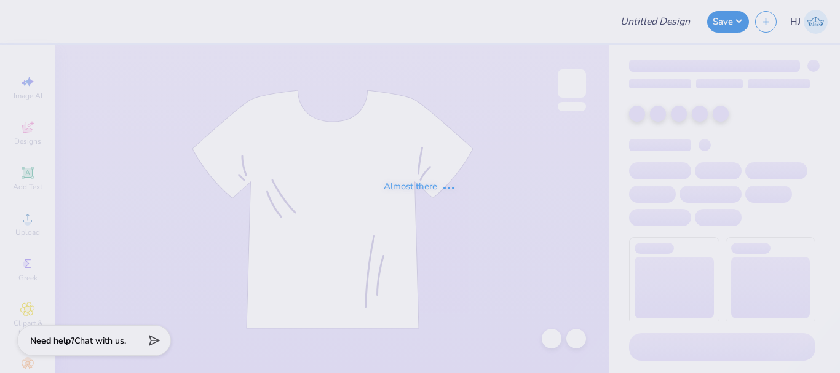
type input "[PERSON_NAME] : [GEOGRAPHIC_DATA]"
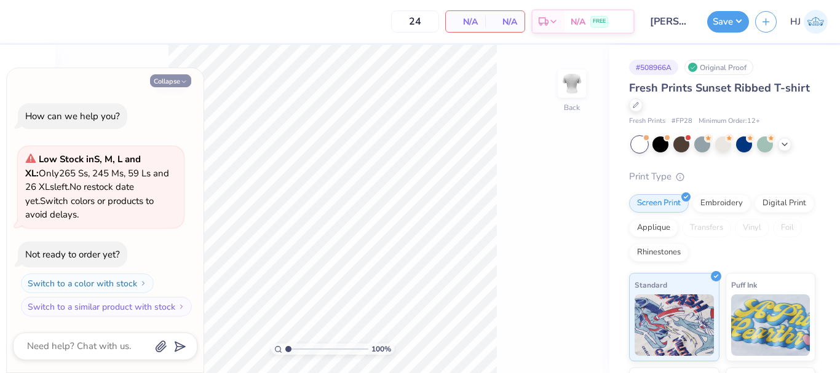
click at [175, 79] on button "Collapse" at bounding box center [170, 80] width 41 height 13
type textarea "x"
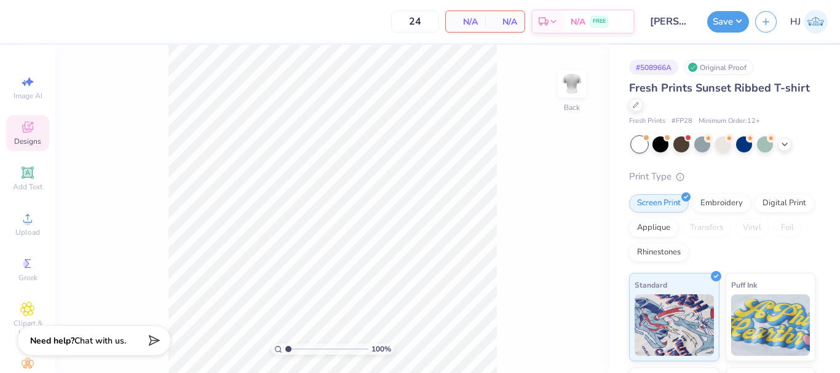
click at [20, 132] on icon at bounding box center [27, 127] width 15 height 15
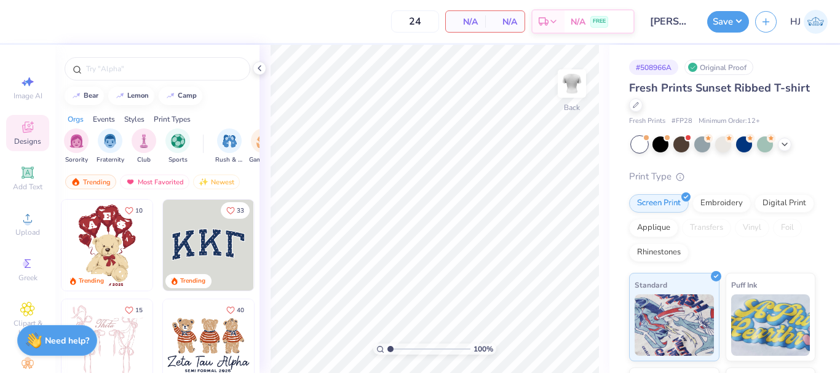
click at [93, 237] on img at bounding box center [106, 245] width 91 height 91
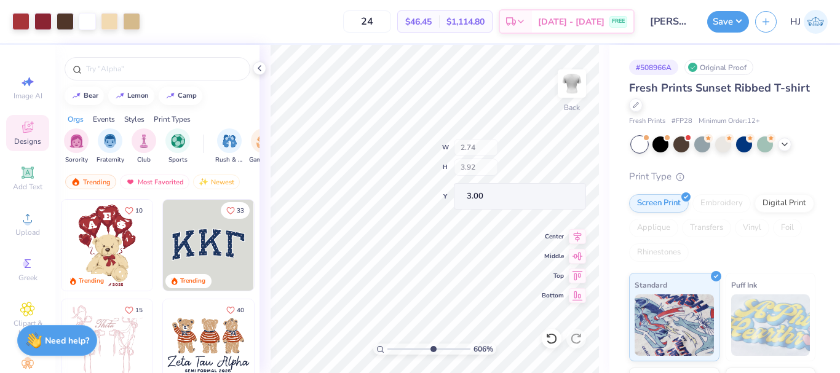
scroll to position [192, 0]
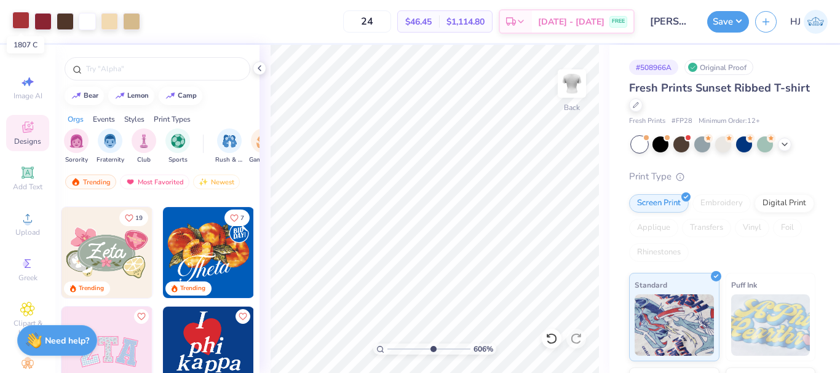
click at [14, 18] on div at bounding box center [20, 20] width 17 height 17
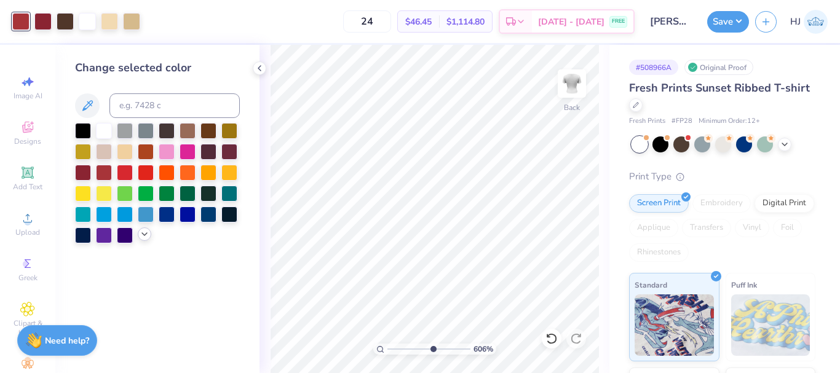
click at [144, 235] on polyline at bounding box center [144, 234] width 5 height 2
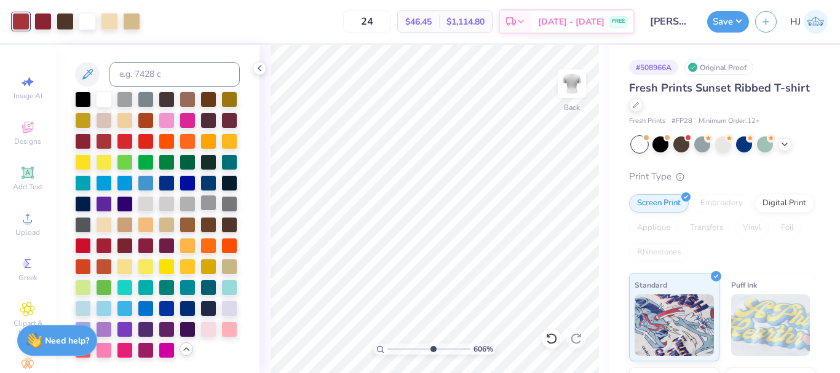
scroll to position [73, 0]
click at [112, 341] on div at bounding box center [104, 349] width 16 height 16
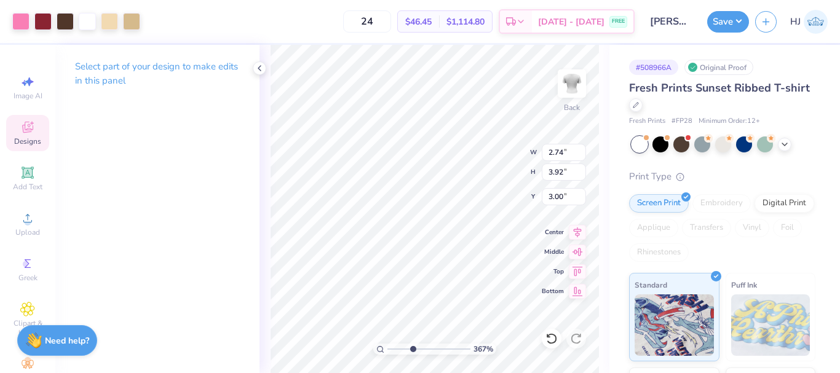
type input "4.05804149575103"
